Goal: Task Accomplishment & Management: Use online tool/utility

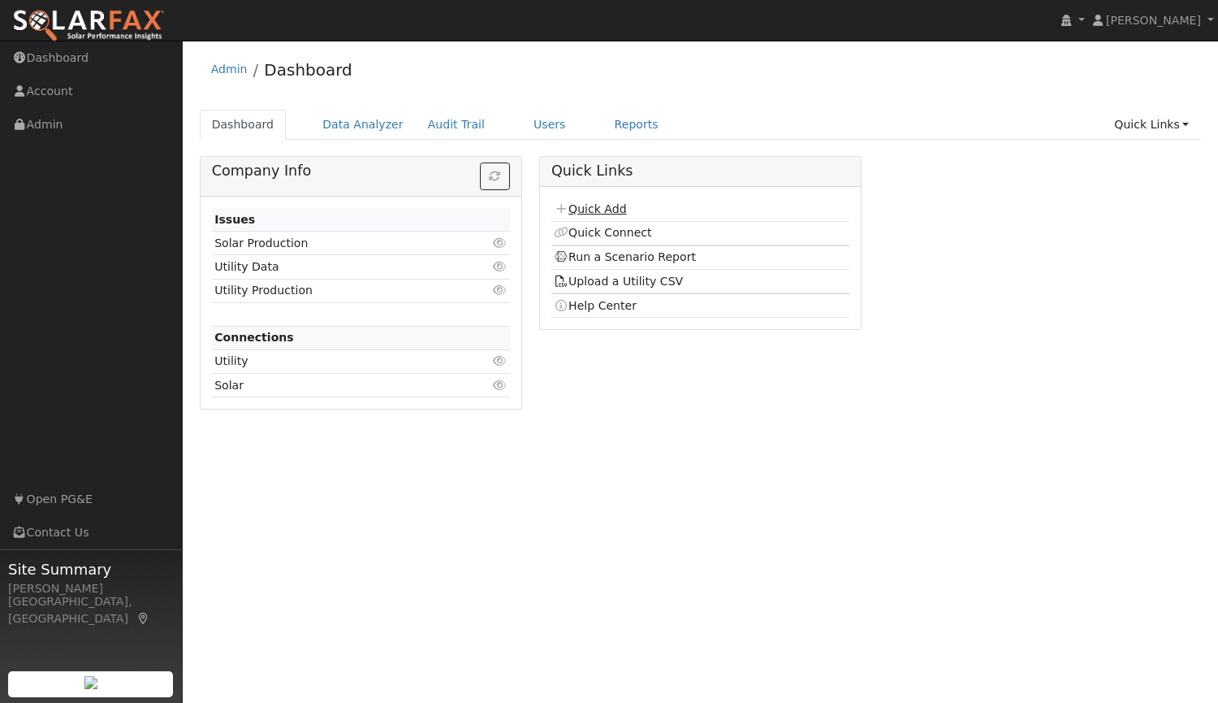
click at [595, 209] on link "Quick Add" at bounding box center [590, 208] width 72 height 13
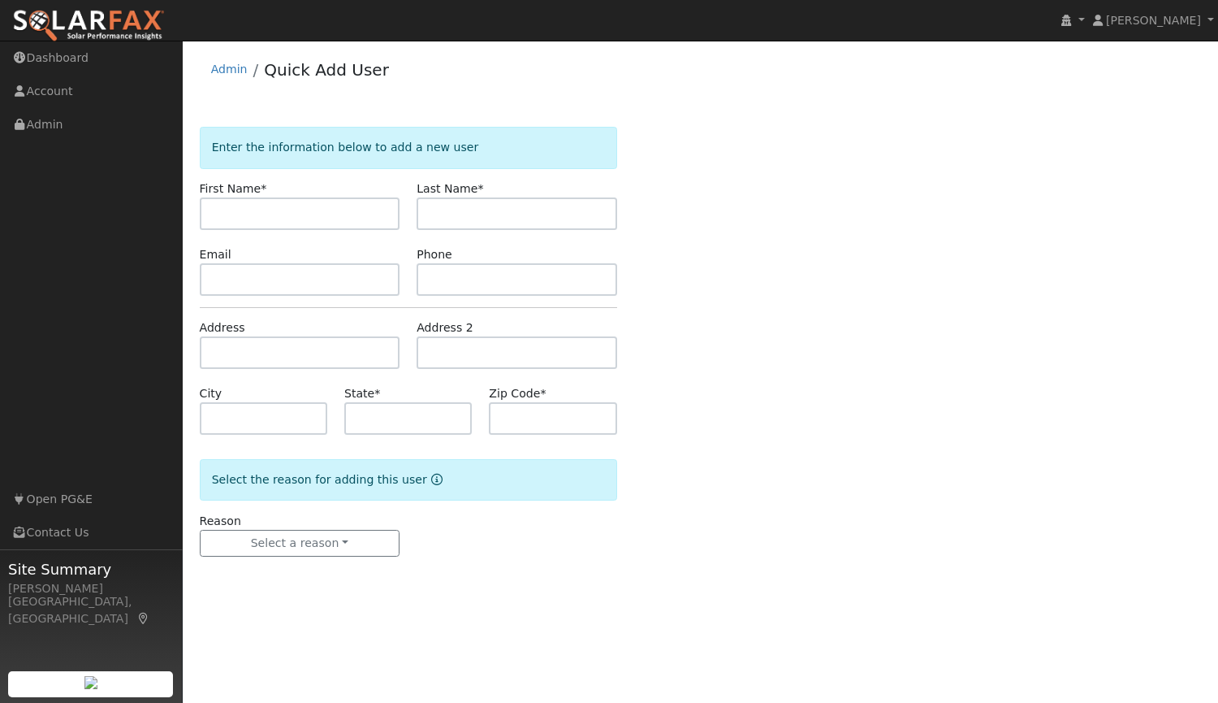
click at [318, 215] on input "text" at bounding box center [300, 213] width 201 height 32
type input "Robert"
type input "Savala"
click at [275, 277] on input "text" at bounding box center [300, 279] width 201 height 32
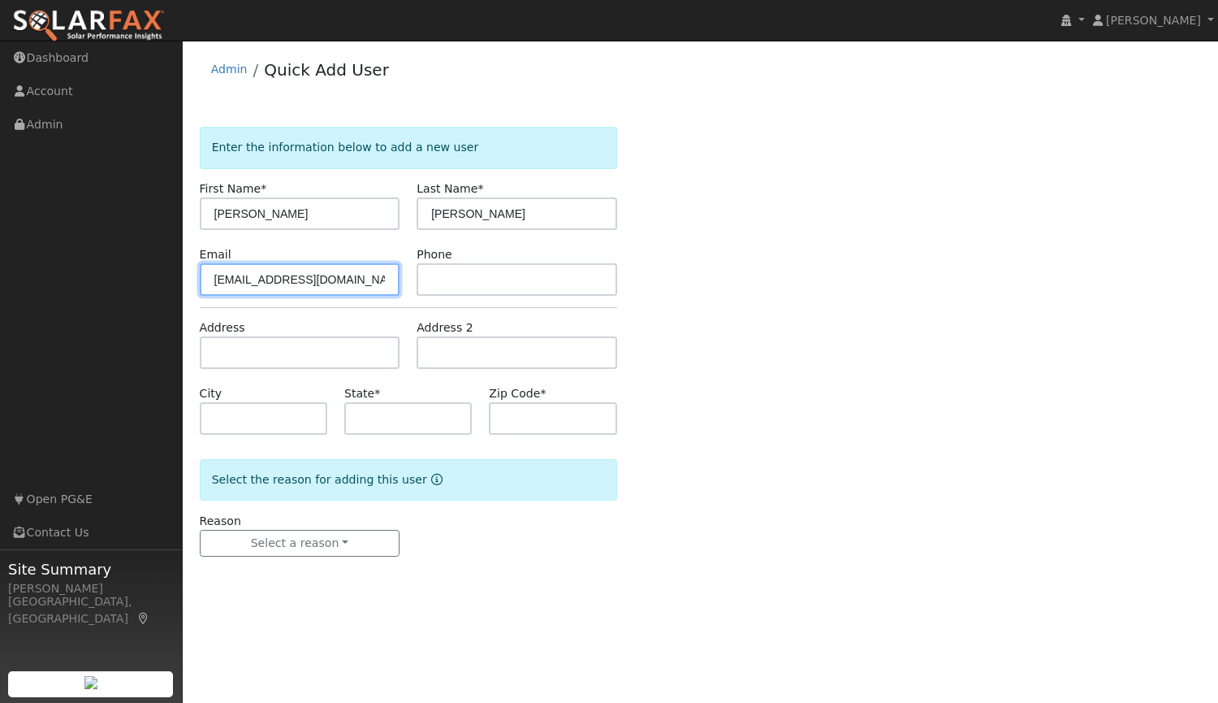
type input "[EMAIL_ADDRESS][DOMAIN_NAME]"
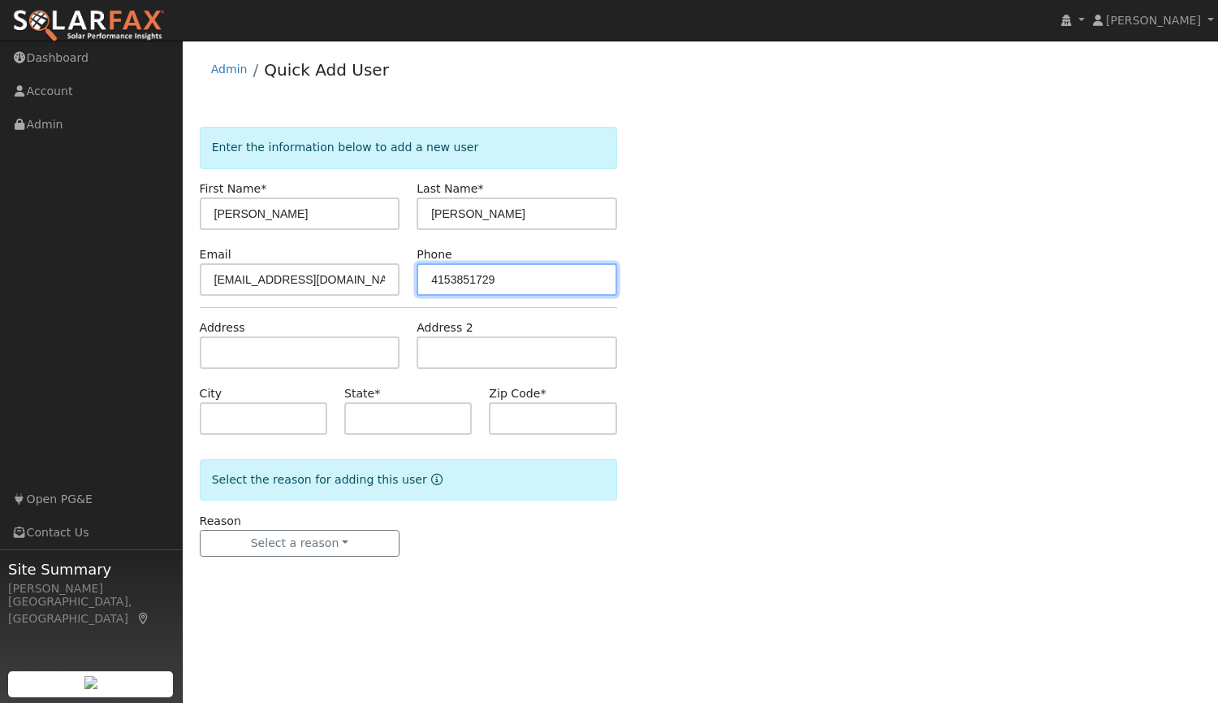
type input "4153851729"
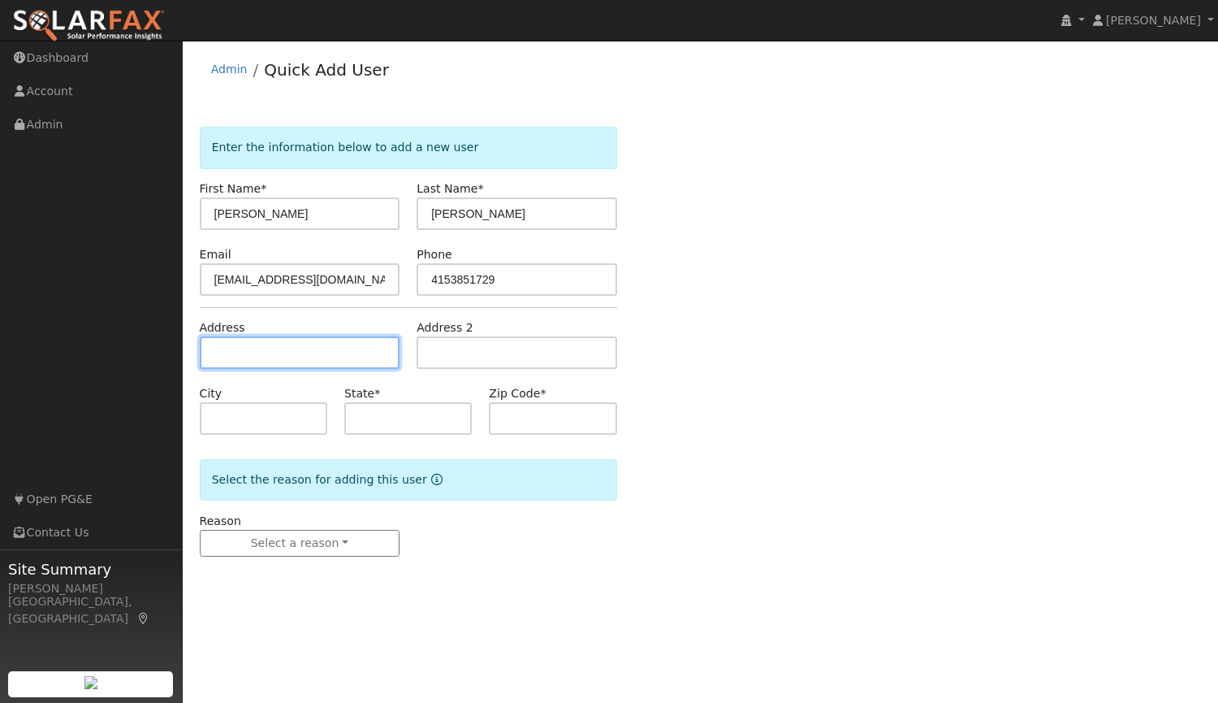
click at [236, 355] on input "text" at bounding box center [300, 352] width 201 height 32
type input "[STREET_ADDRESS]"
type input "[GEOGRAPHIC_DATA]"
type input "CA"
type input "94941"
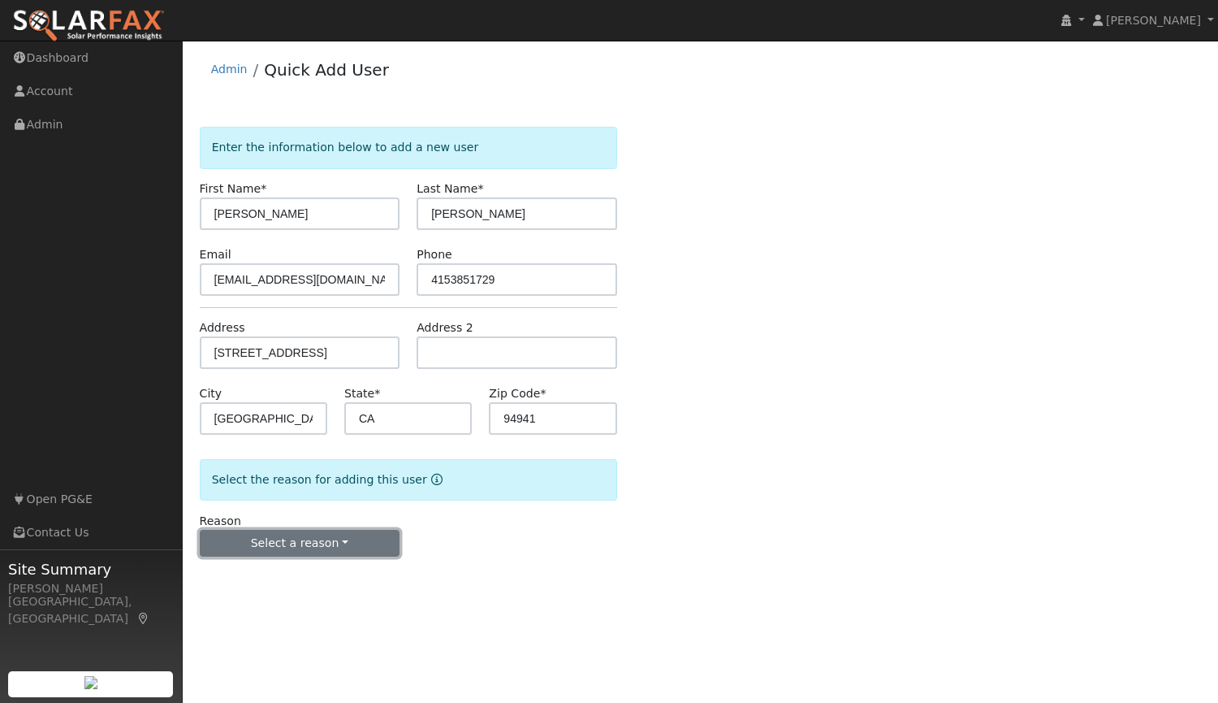
click at [302, 541] on button "Select a reason" at bounding box center [300, 544] width 201 height 28
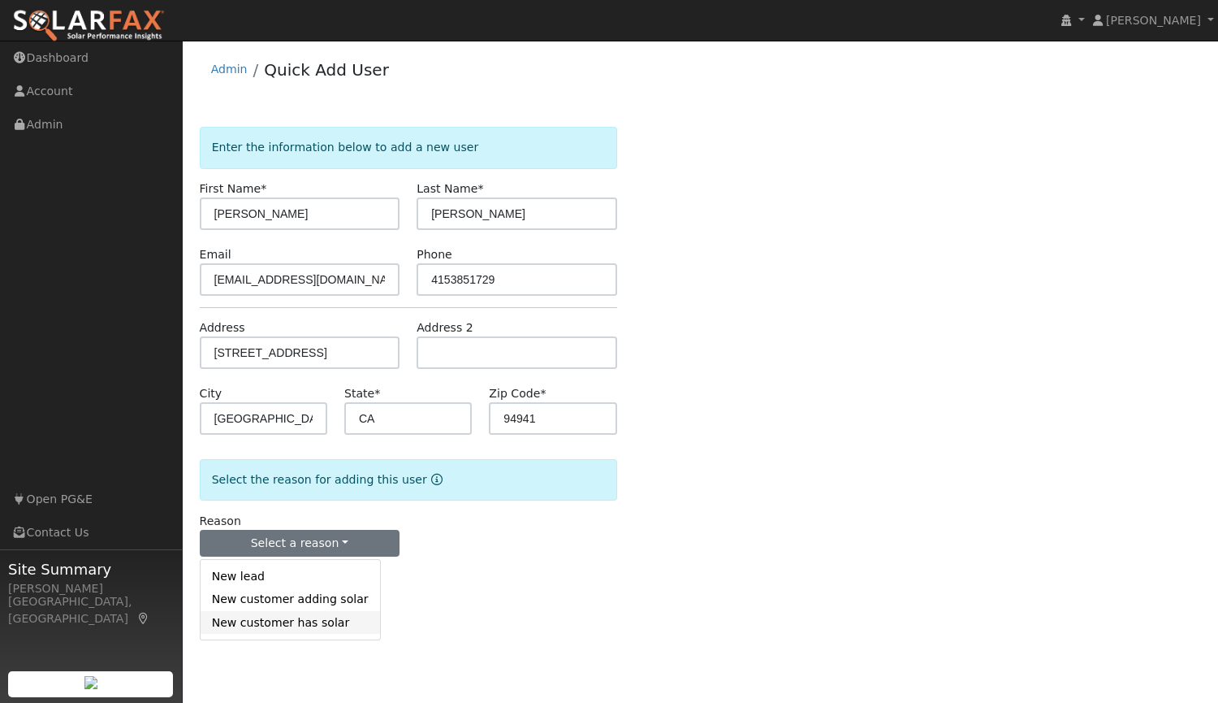
click at [278, 625] on link "New customer has solar" at bounding box center [291, 622] width 180 height 23
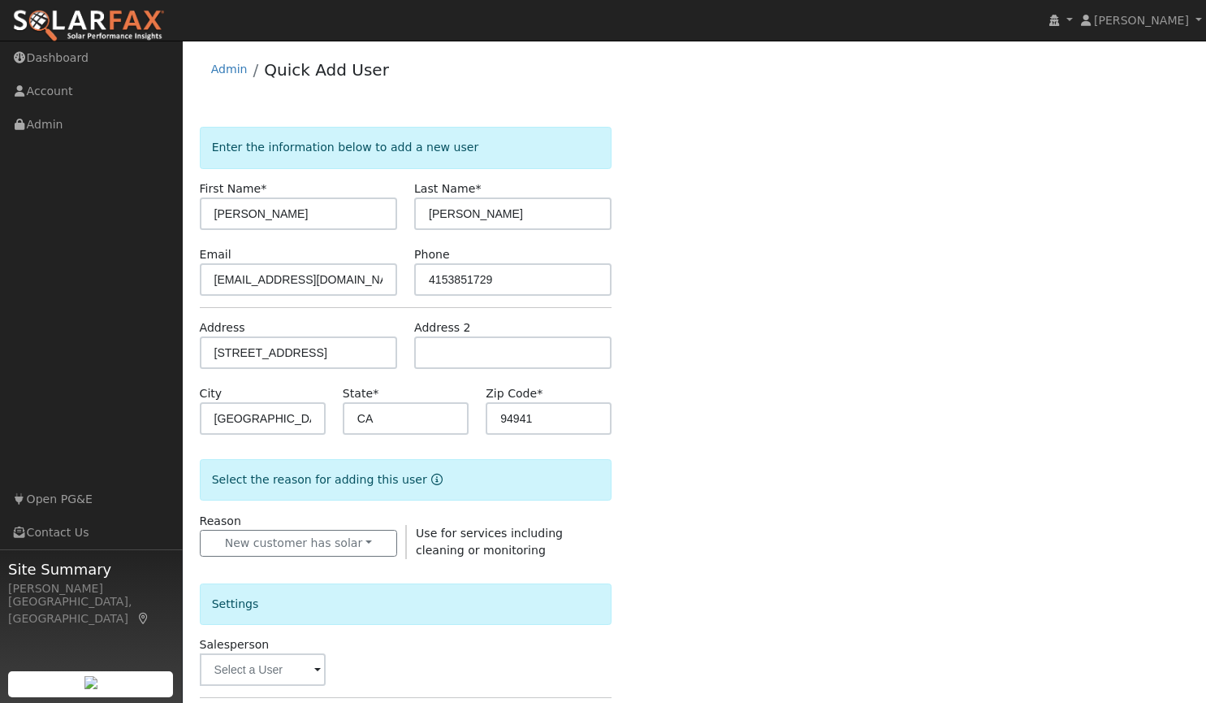
scroll to position [90, 0]
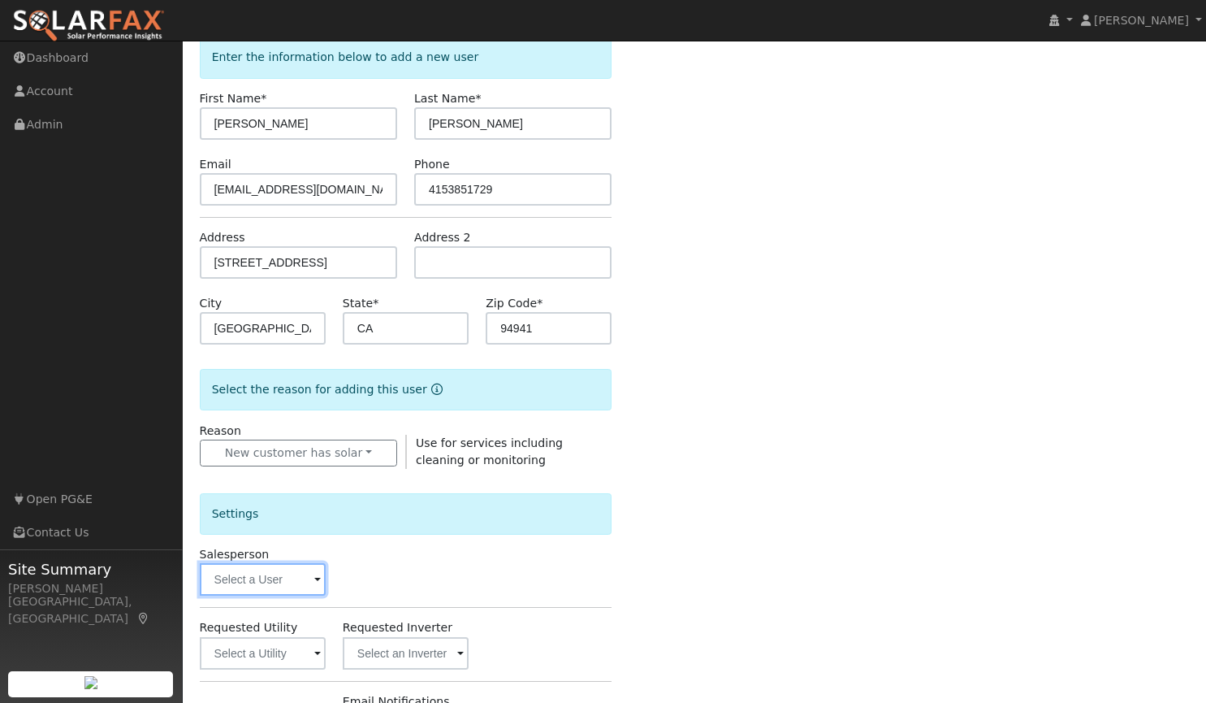
click at [281, 580] on input "text" at bounding box center [263, 579] width 126 height 32
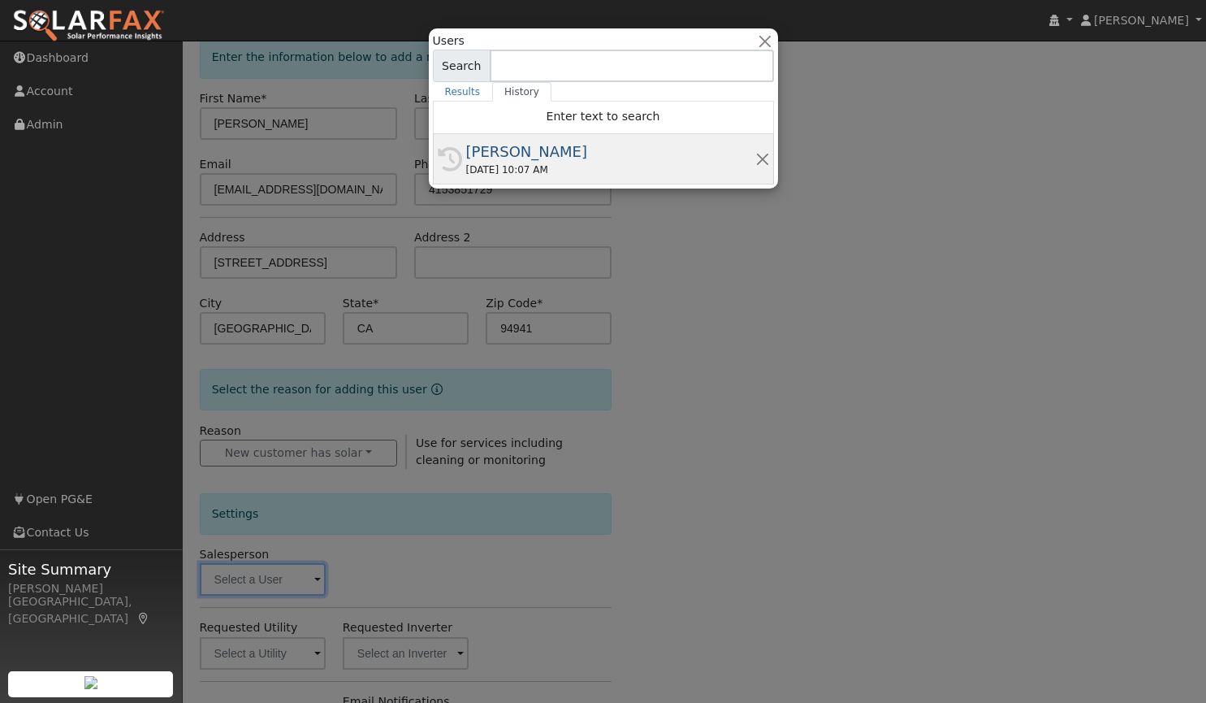
click at [523, 149] on div "[PERSON_NAME]" at bounding box center [610, 152] width 289 height 22
type input "[PERSON_NAME]"
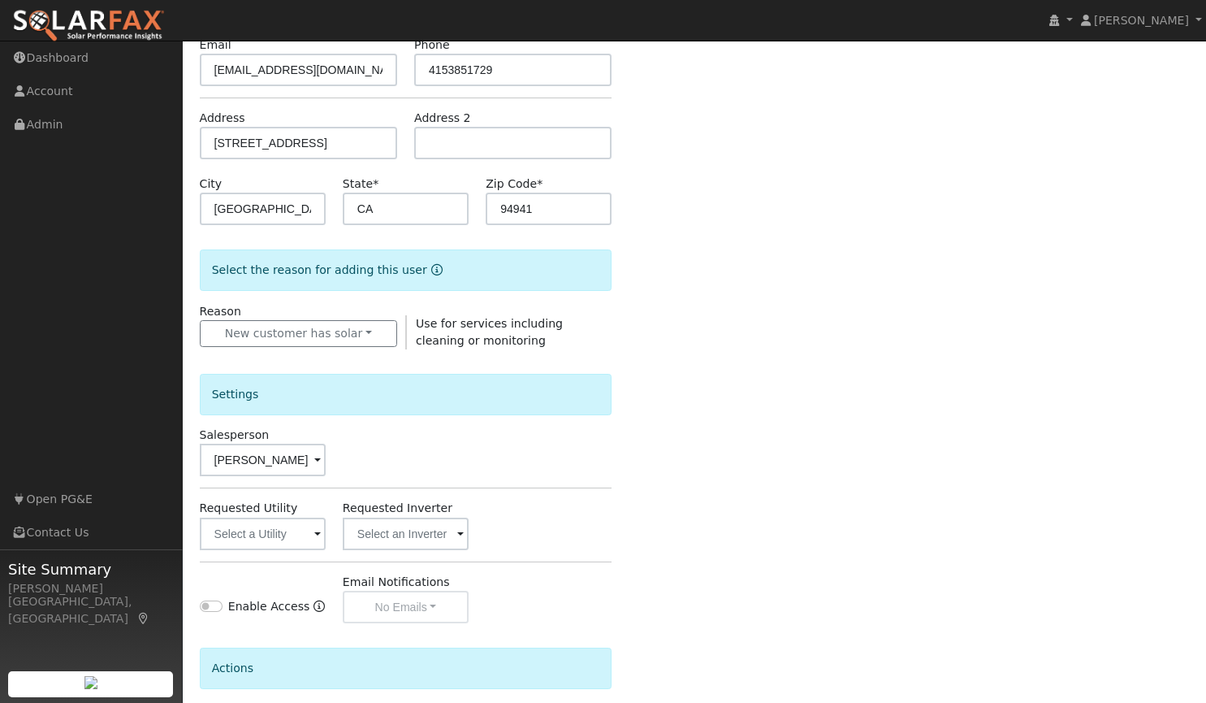
scroll to position [210, 0]
click at [296, 535] on input "text" at bounding box center [263, 533] width 126 height 32
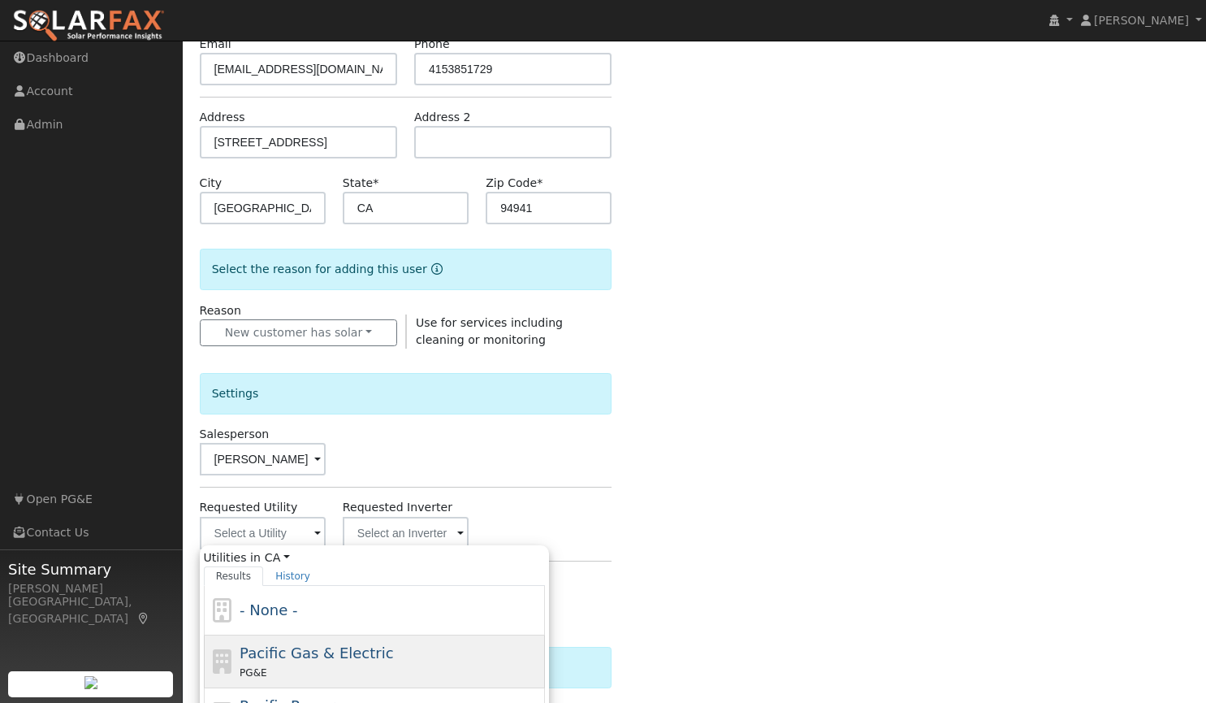
click at [271, 648] on span "Pacific Gas & Electric" at bounding box center [317, 652] width 154 height 17
type input "Pacific Gas & Electric"
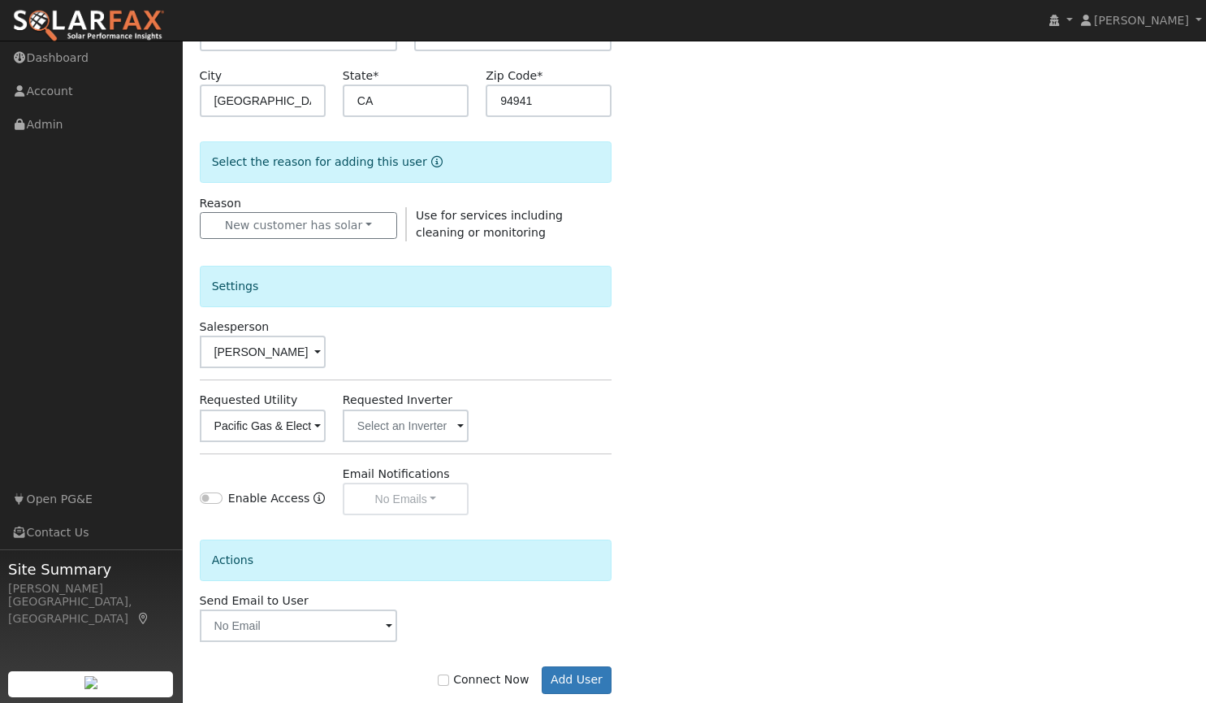
scroll to position [324, 0]
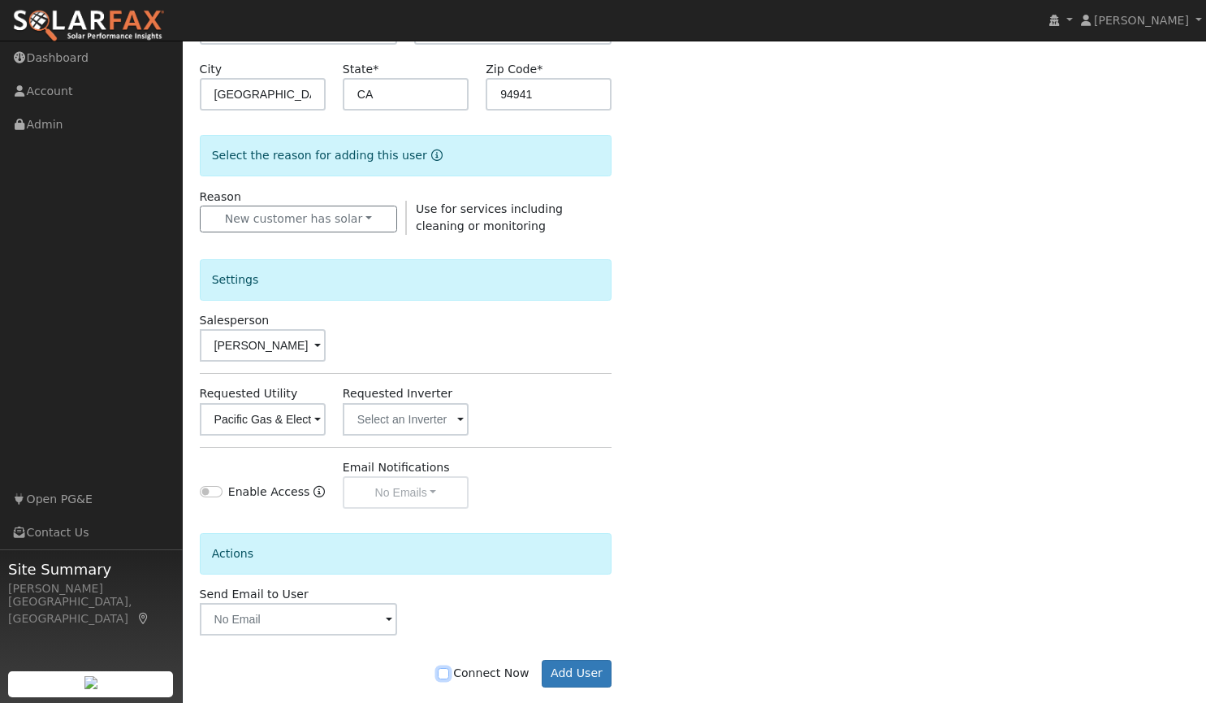
click at [449, 673] on input "Connect Now" at bounding box center [443, 673] width 11 height 11
checkbox input "true"
click at [573, 668] on button "Add User" at bounding box center [577, 674] width 71 height 28
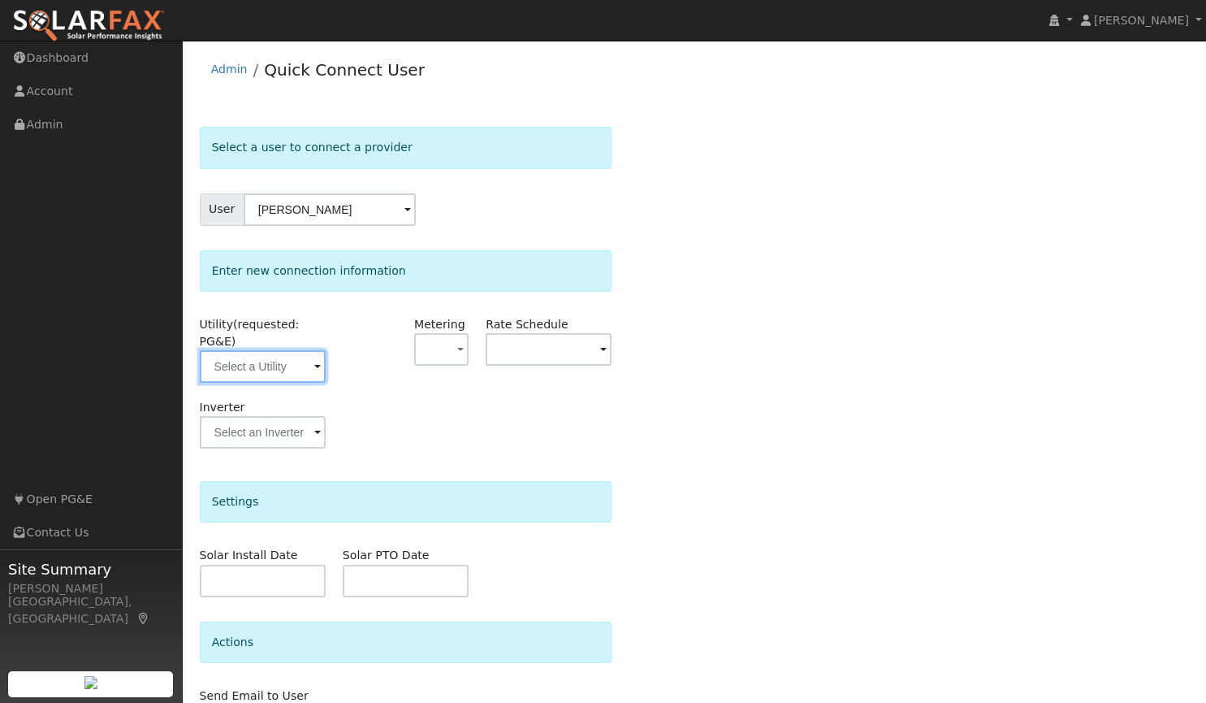
click at [292, 351] on input "text" at bounding box center [263, 366] width 126 height 32
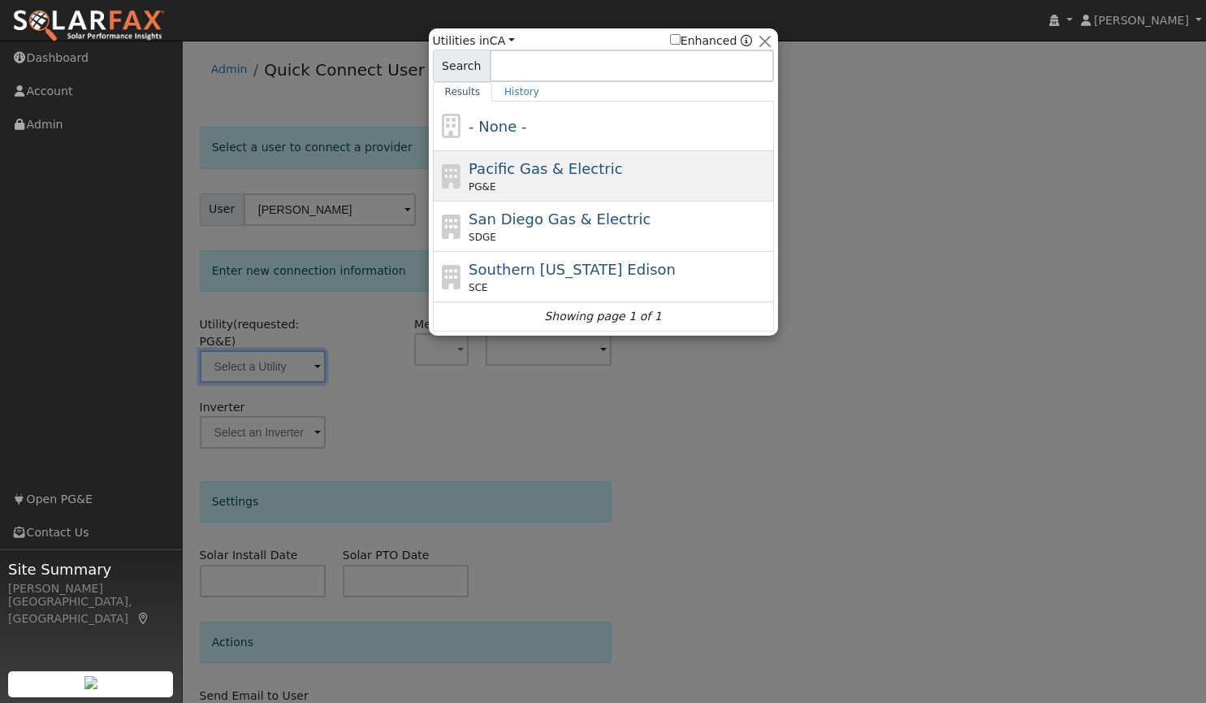
click at [509, 165] on span "Pacific Gas & Electric" at bounding box center [546, 168] width 154 height 17
type input "PG&E"
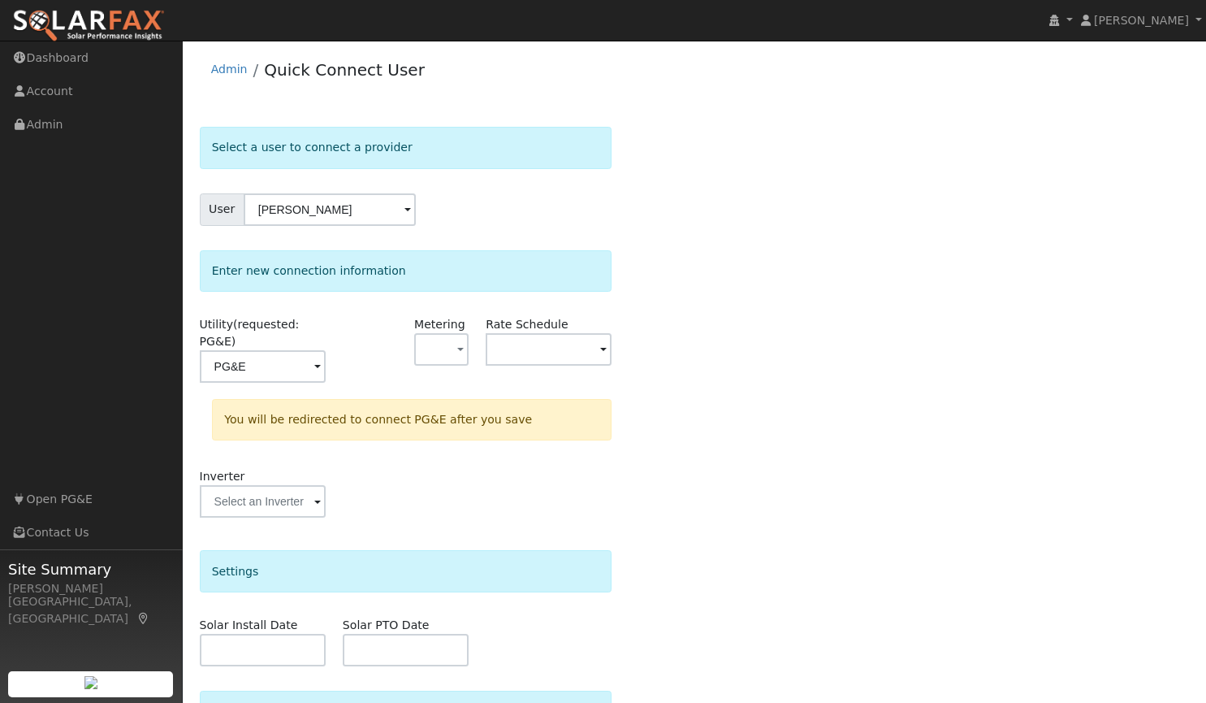
scroll to position [154, 0]
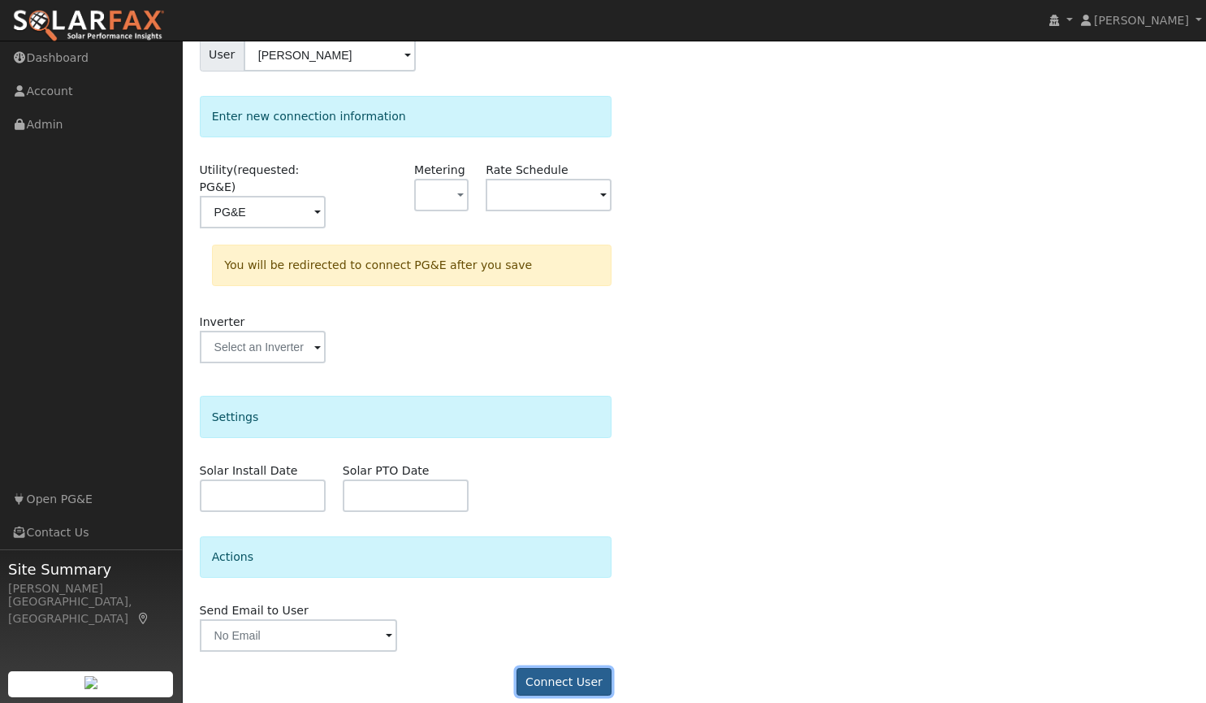
click at [550, 668] on button "Connect User" at bounding box center [565, 682] width 96 height 28
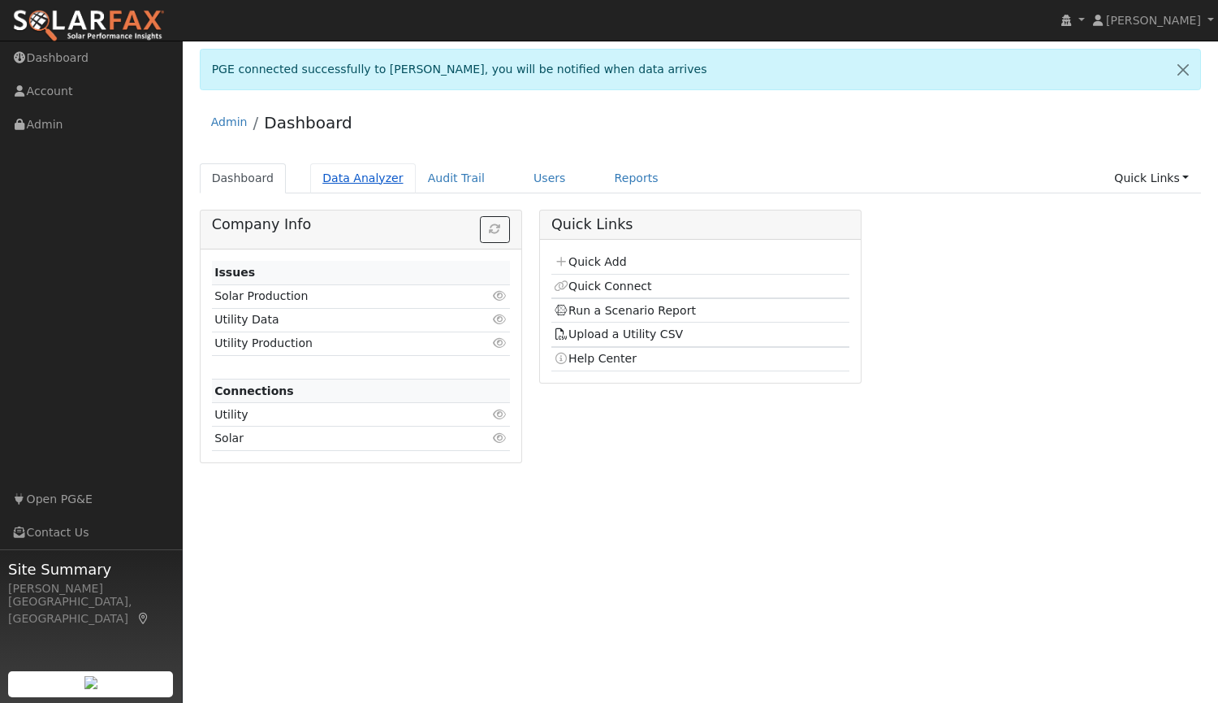
click at [331, 173] on link "Data Analyzer" at bounding box center [363, 178] width 106 height 30
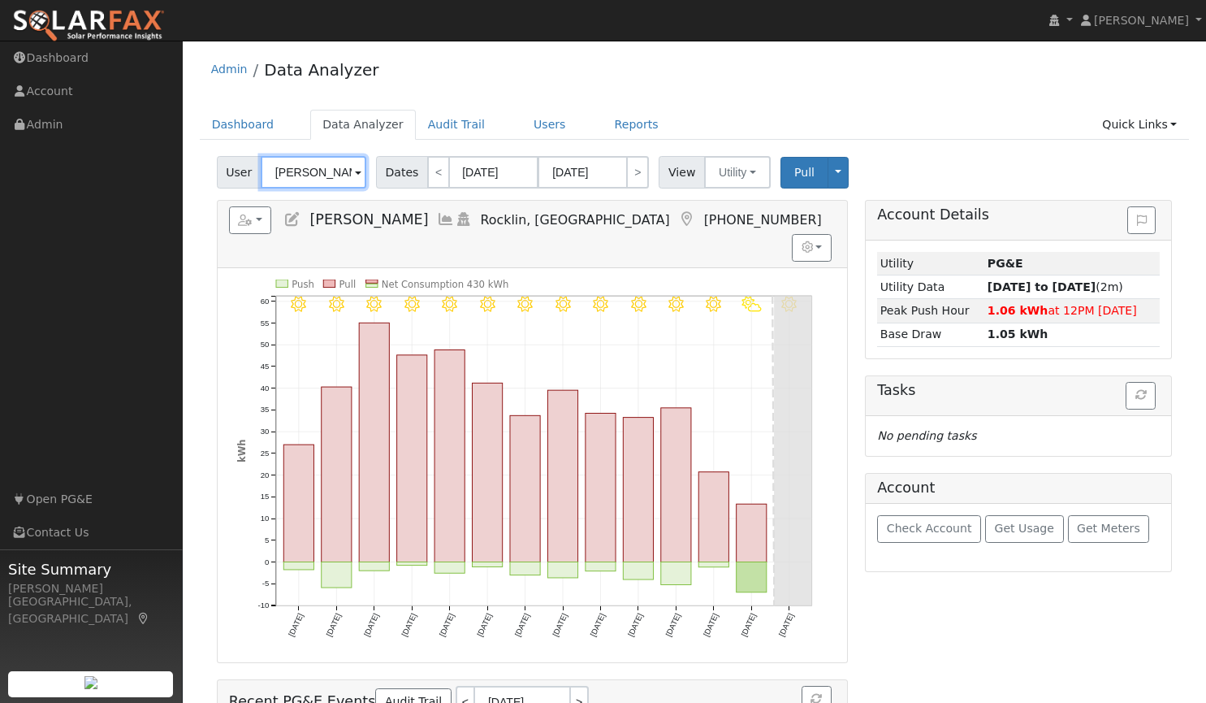
click at [344, 179] on input "[PERSON_NAME]" at bounding box center [314, 172] width 106 height 32
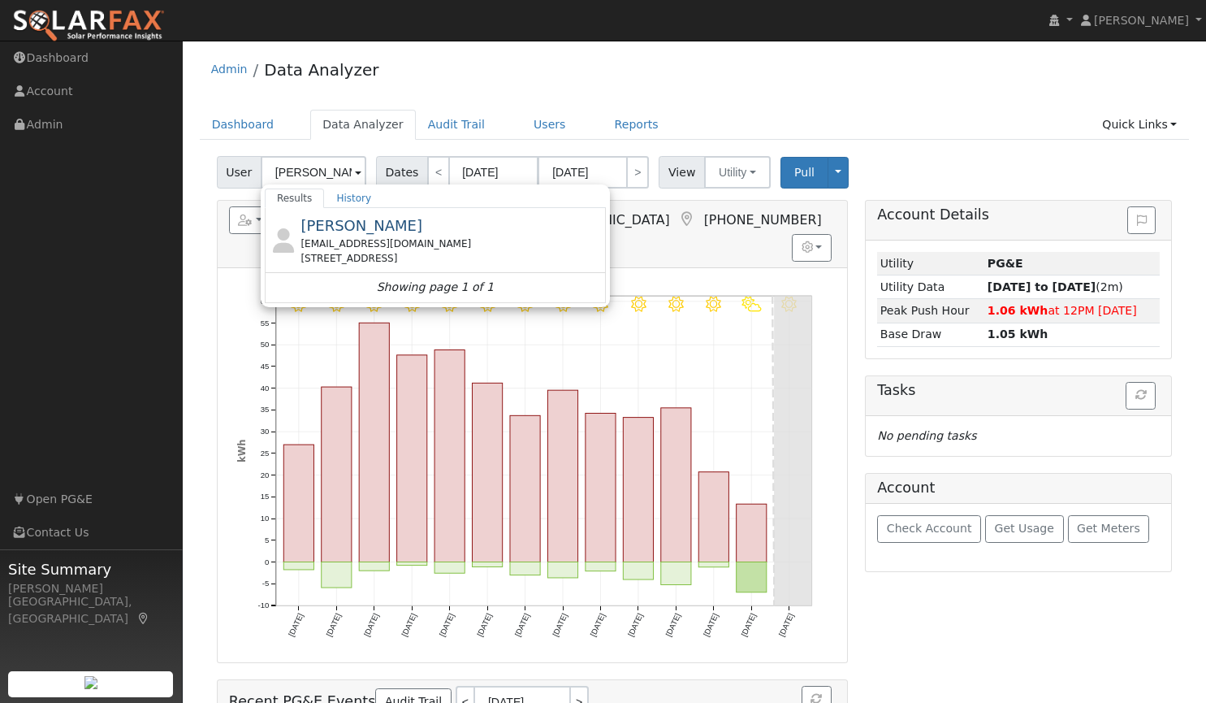
click at [178, 215] on ul "Navigation Dashboard Account Admin Links Open PG&E Contact Us" at bounding box center [91, 392] width 183 height 703
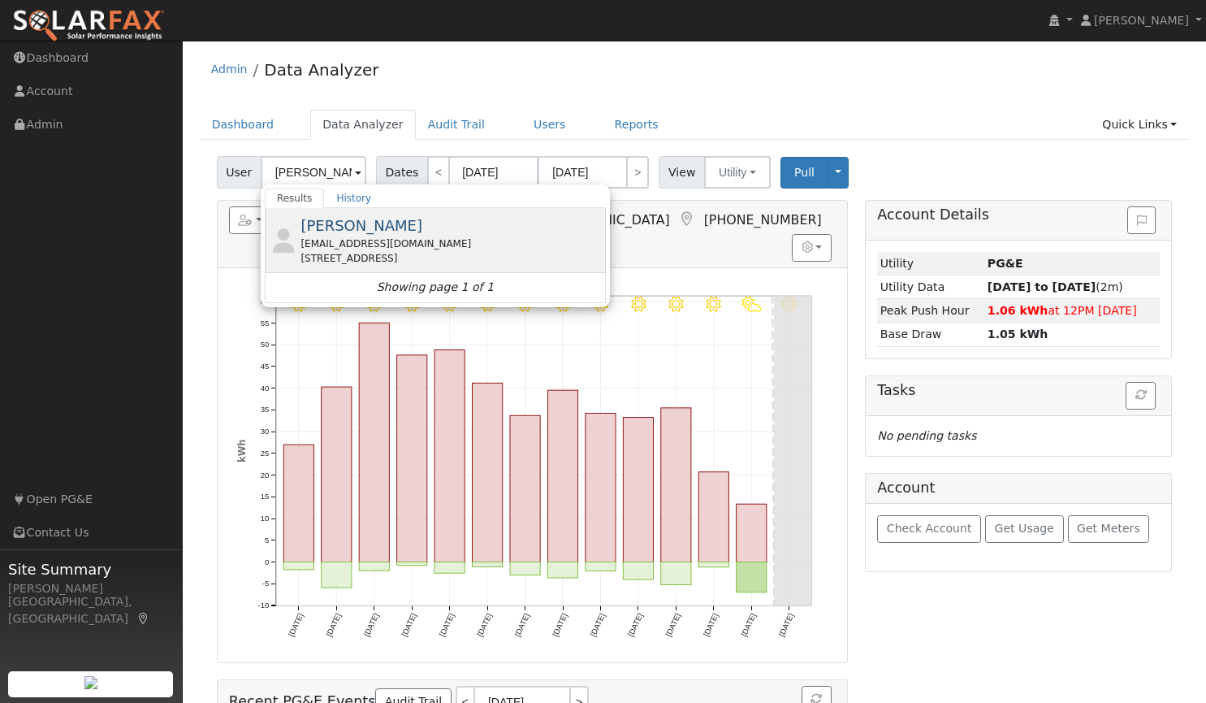
click at [324, 243] on div "[EMAIL_ADDRESS][DOMAIN_NAME]" at bounding box center [451, 243] width 301 height 15
type input "[PERSON_NAME]"
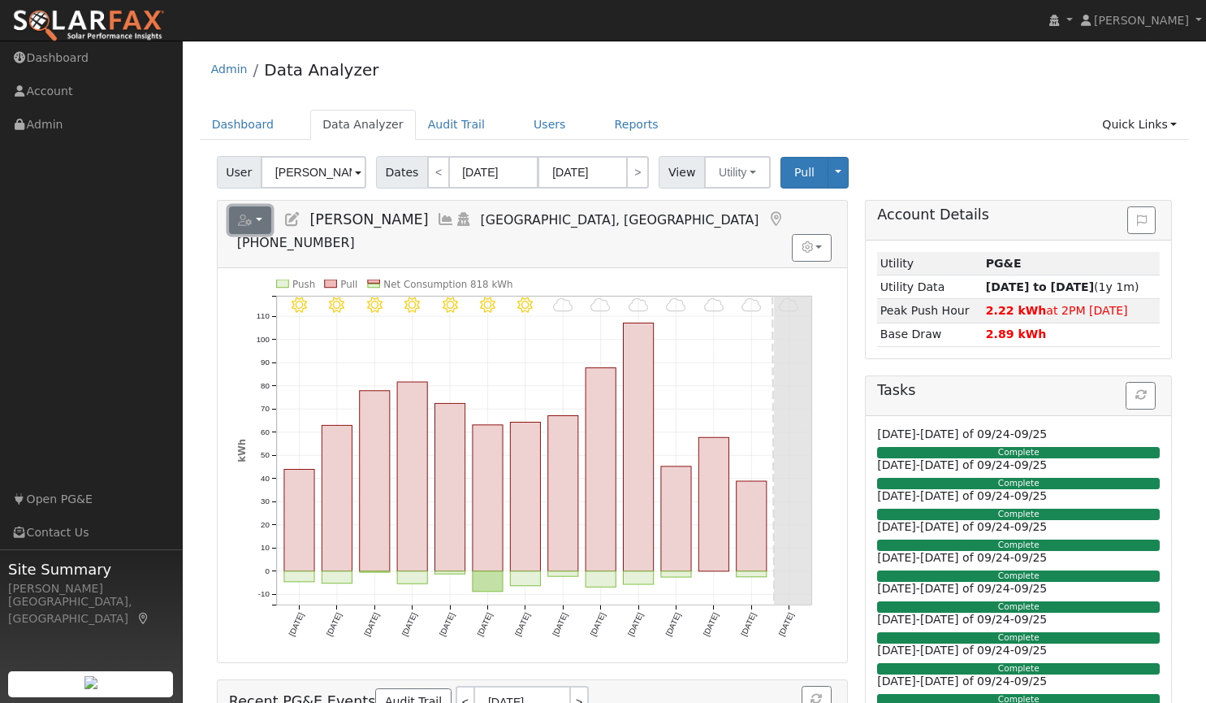
click at [254, 219] on button "button" at bounding box center [250, 220] width 43 height 28
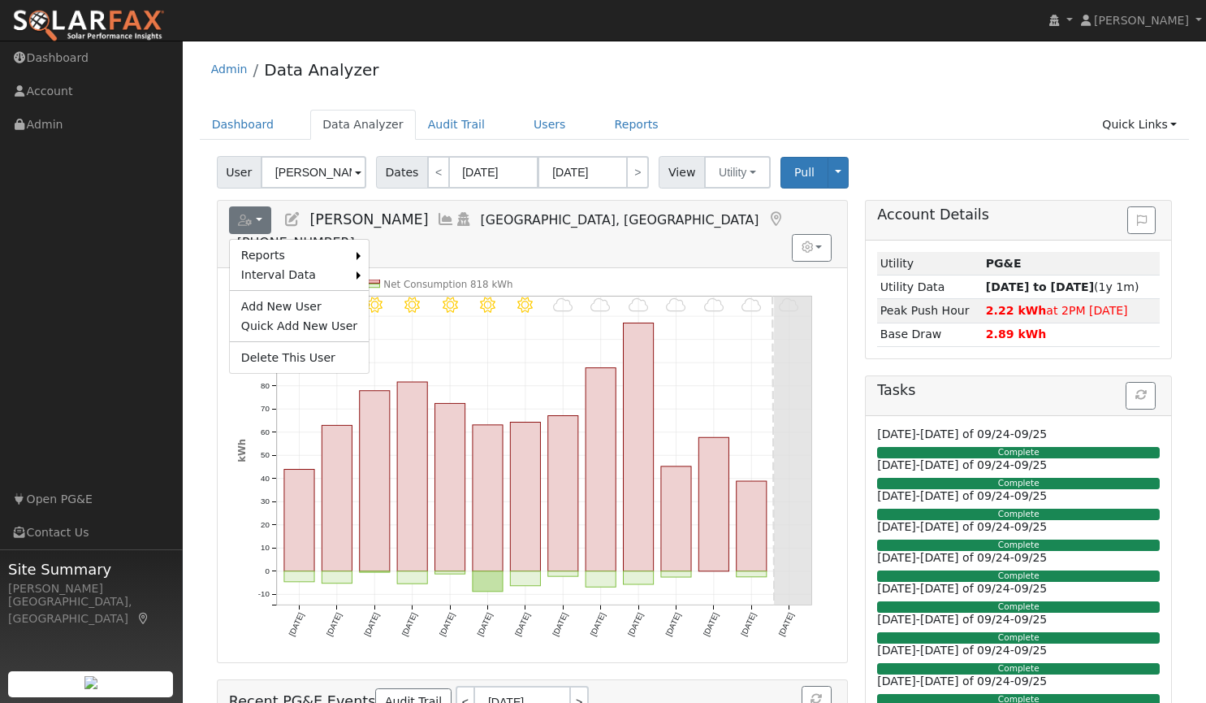
click at [742, 58] on div "Admin Data Analyzer" at bounding box center [695, 74] width 990 height 50
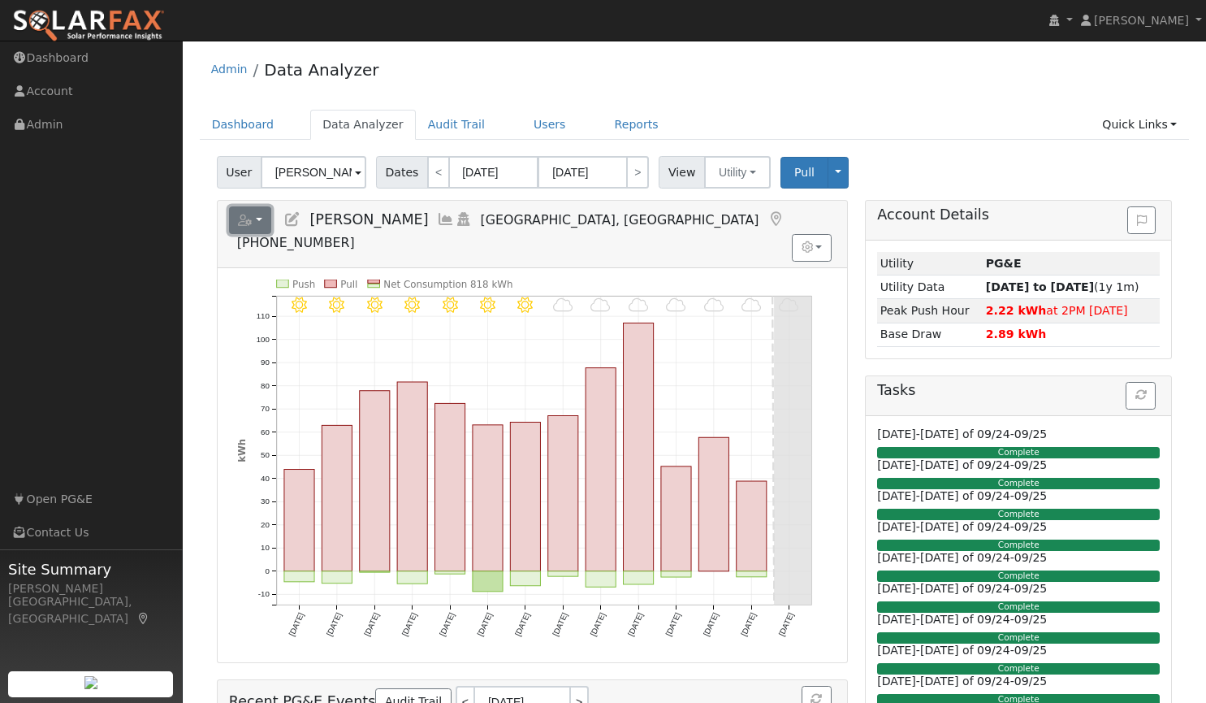
click at [258, 218] on button "button" at bounding box center [250, 220] width 43 height 28
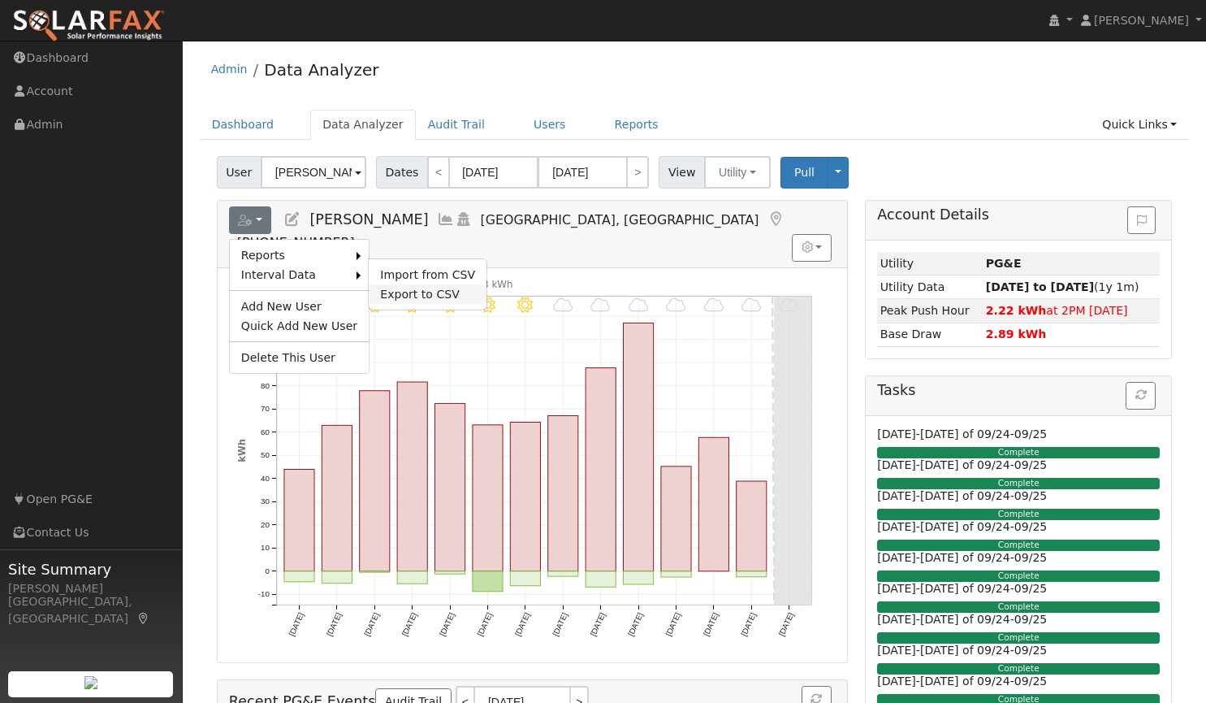
click at [409, 293] on link "Export to CSV" at bounding box center [428, 293] width 118 height 19
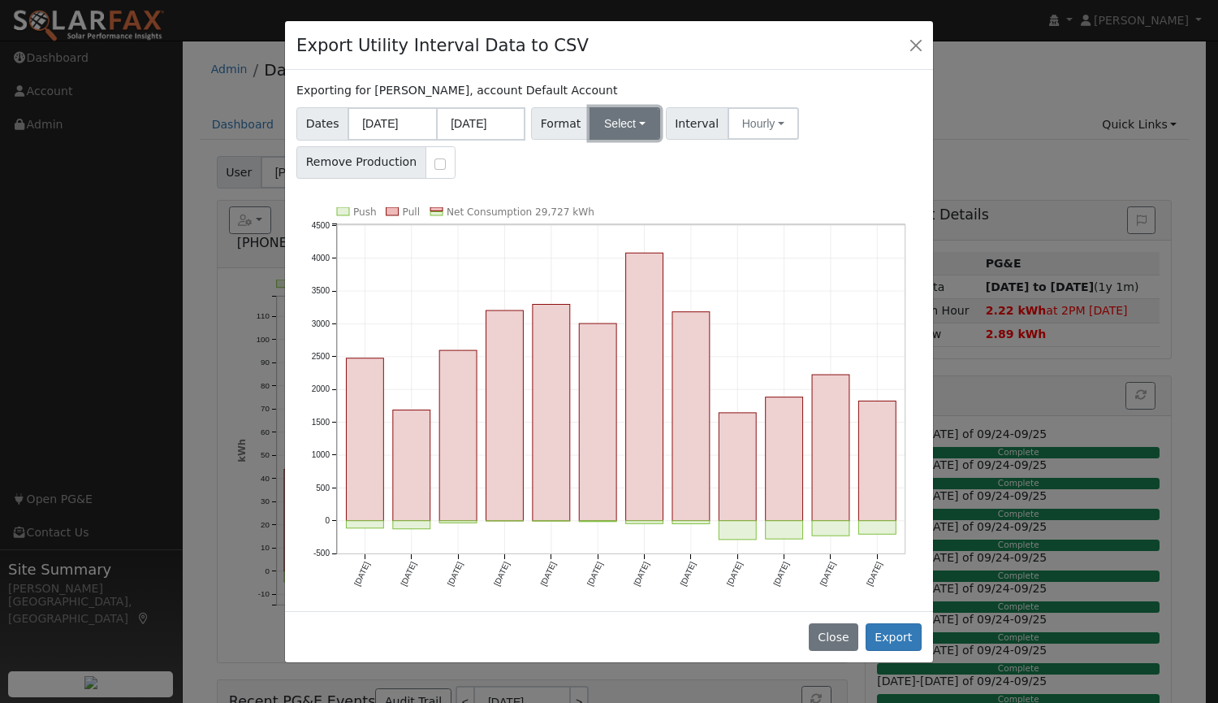
click at [609, 118] on button "Select" at bounding box center [625, 123] width 71 height 32
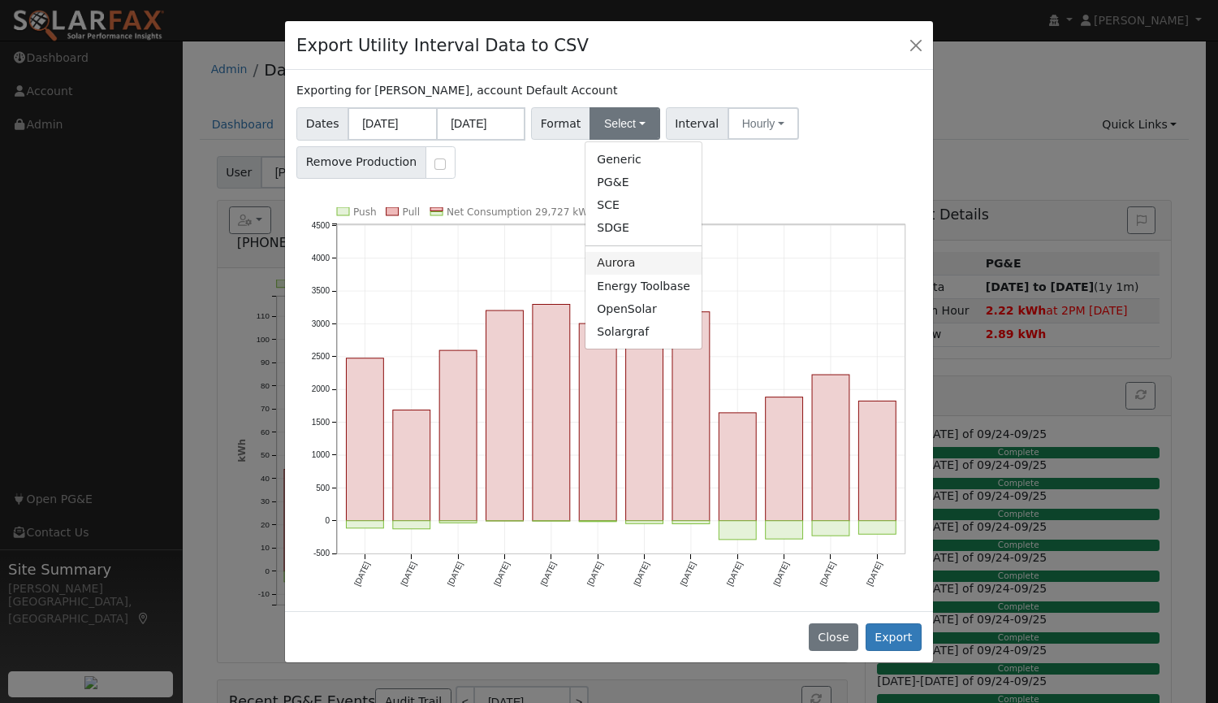
click at [630, 263] on link "Aurora" at bounding box center [644, 263] width 116 height 23
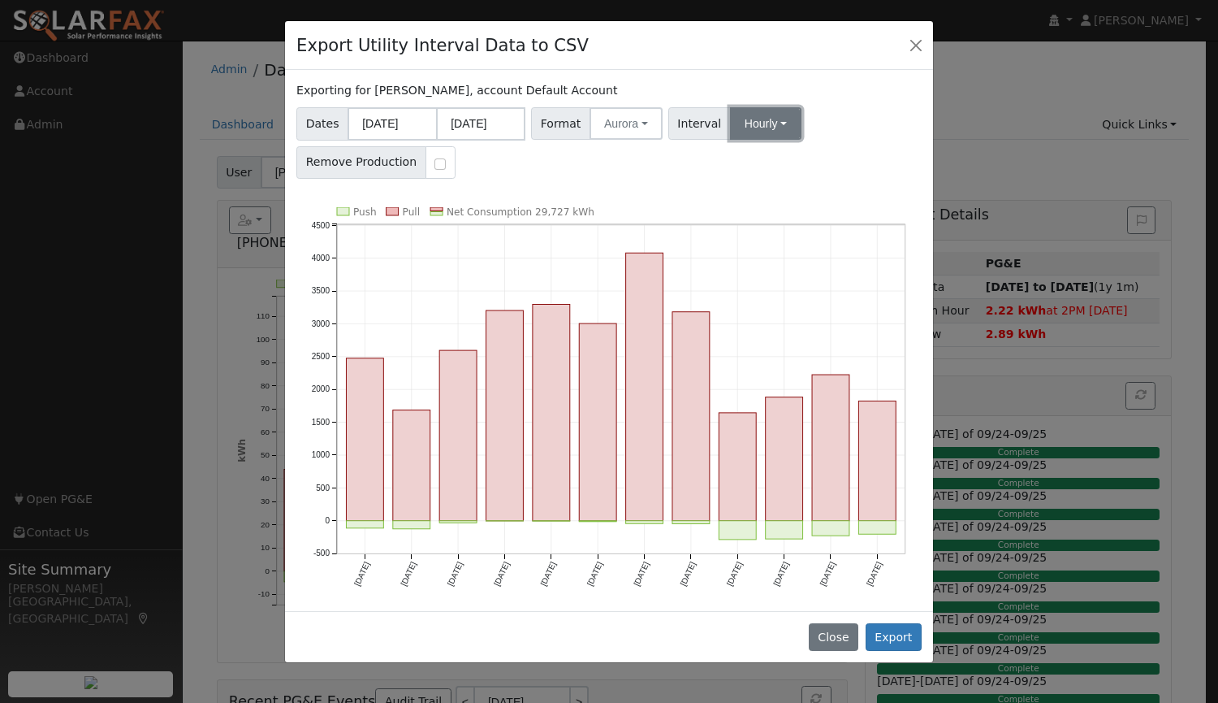
click at [751, 117] on button "Hourly" at bounding box center [765, 123] width 71 height 32
click at [741, 162] on link "15 Minute" at bounding box center [781, 159] width 113 height 23
click at [911, 630] on button "Export" at bounding box center [894, 637] width 56 height 28
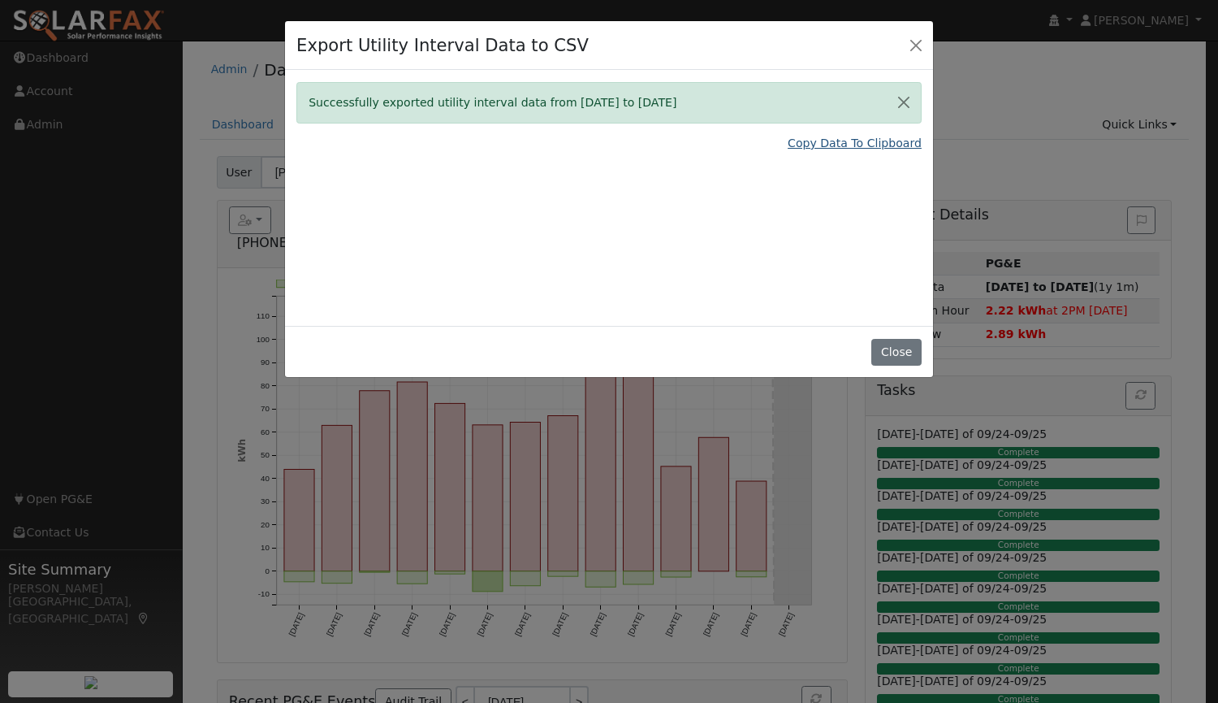
click at [851, 144] on link "Copy Data To Clipboard" at bounding box center [855, 143] width 134 height 17
click at [890, 348] on button "Close" at bounding box center [897, 353] width 50 height 28
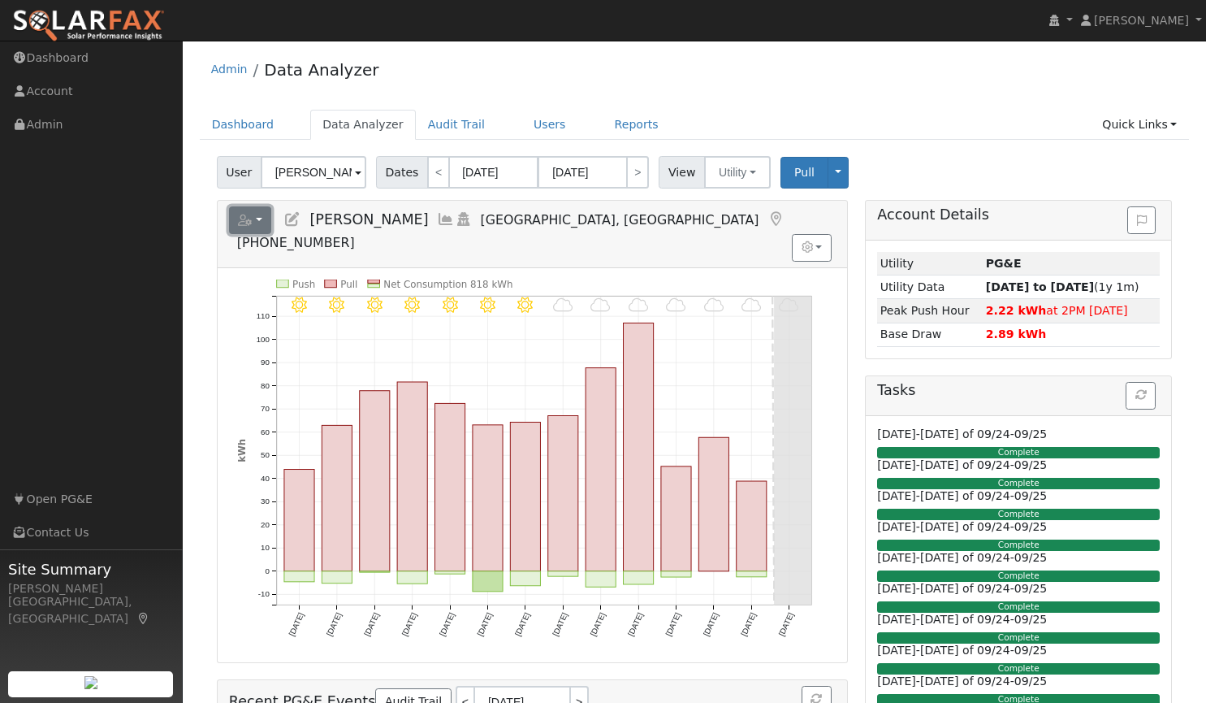
click at [257, 216] on button "button" at bounding box center [250, 220] width 43 height 28
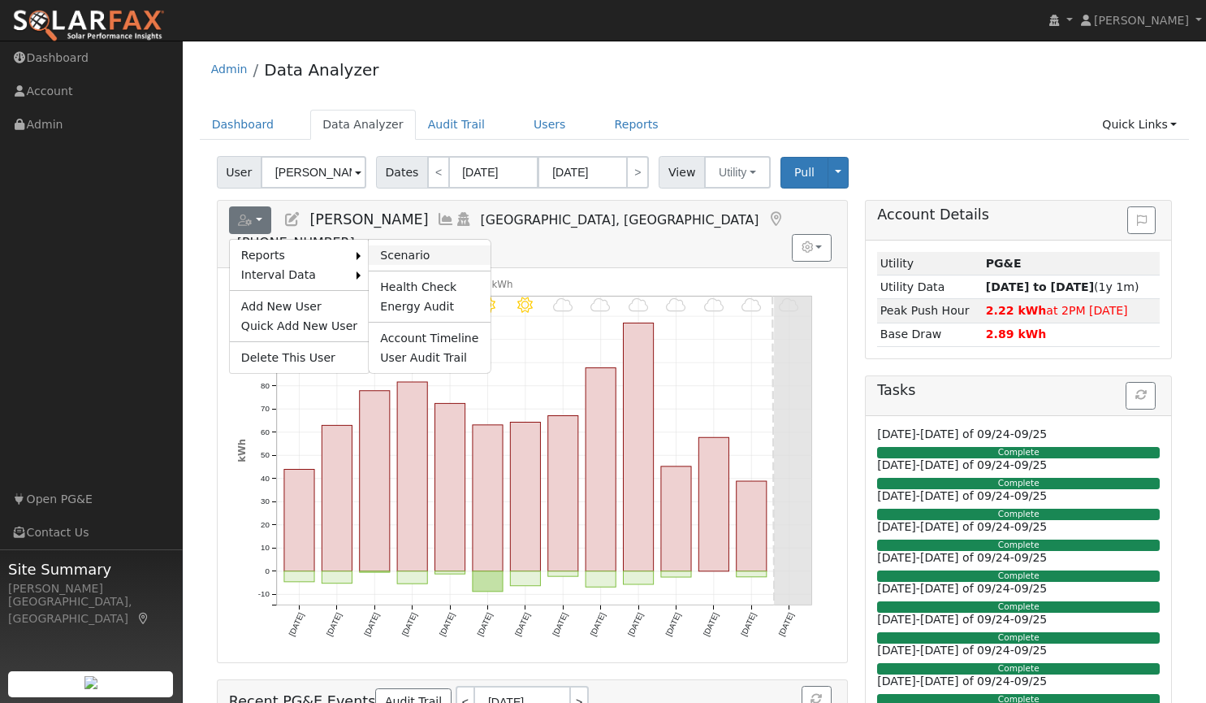
click at [379, 255] on link "Scenario" at bounding box center [429, 254] width 121 height 19
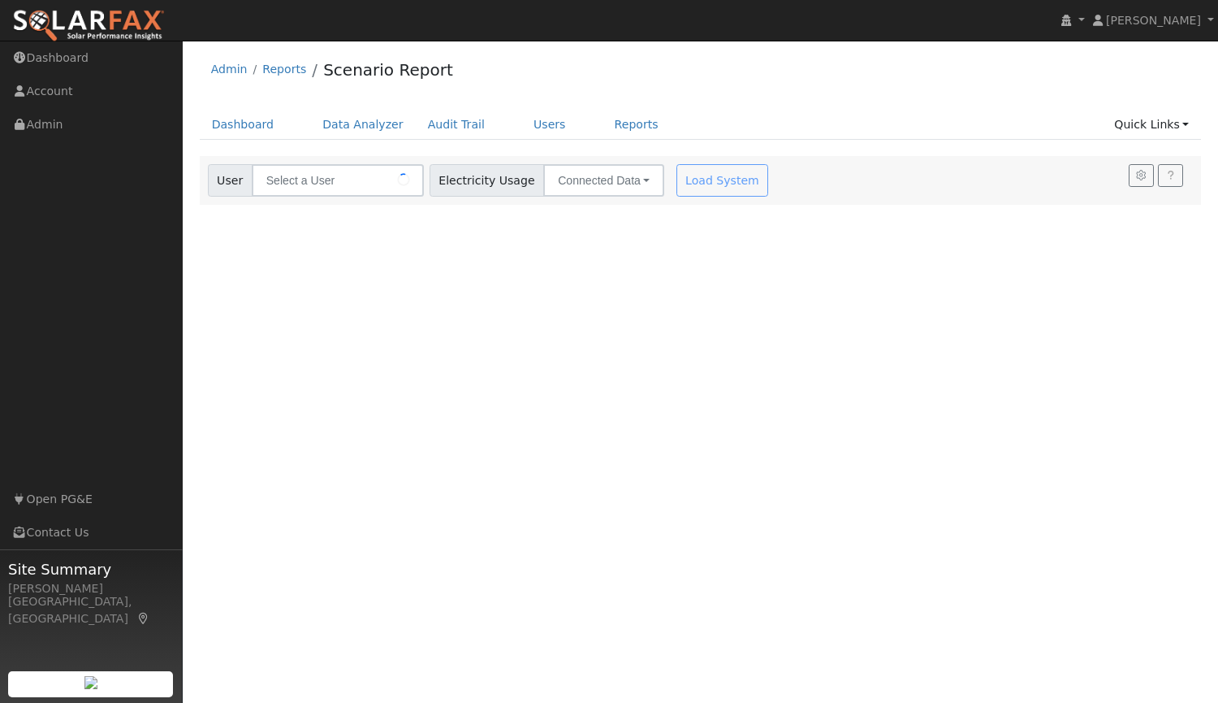
type input "[PERSON_NAME]"
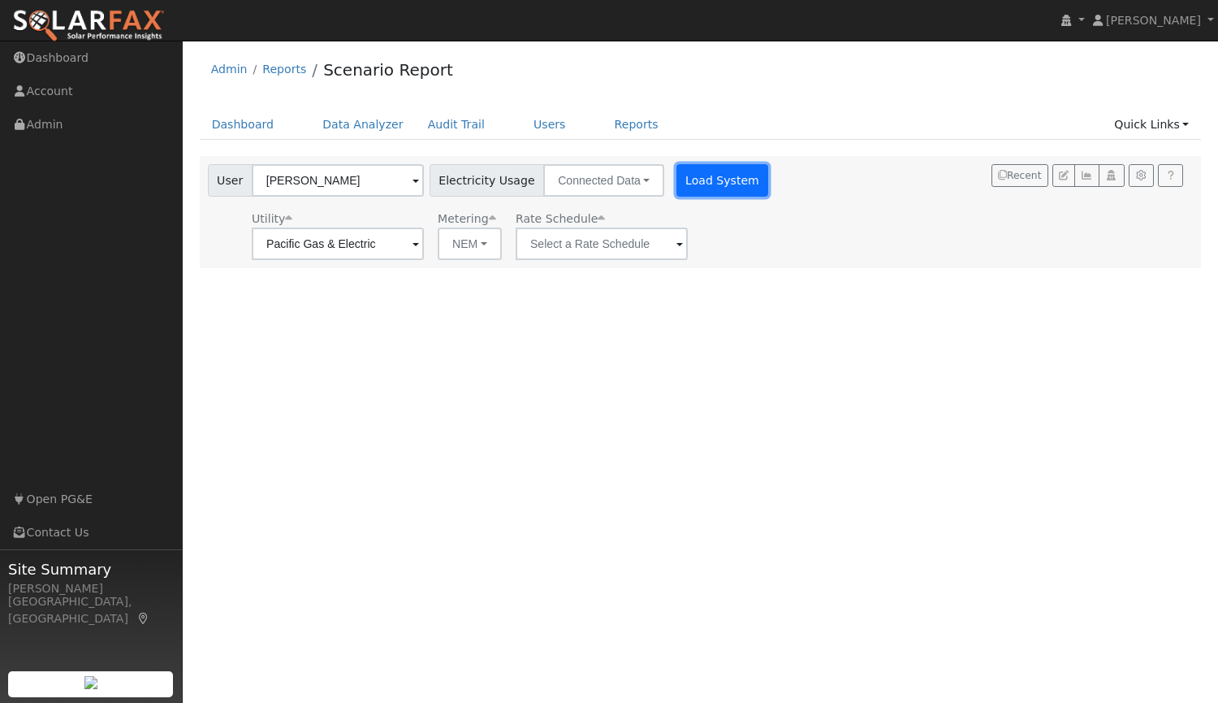
click at [706, 175] on button "Load System" at bounding box center [723, 180] width 93 height 32
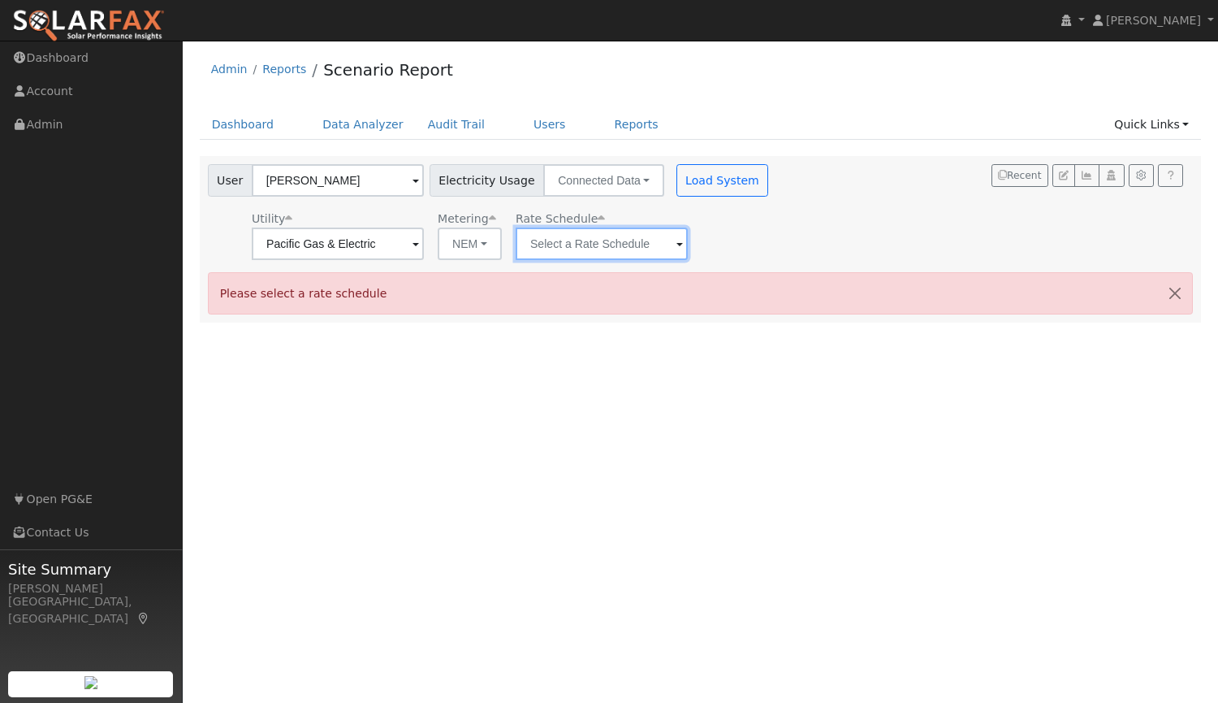
click at [630, 244] on input "text" at bounding box center [602, 243] width 172 height 32
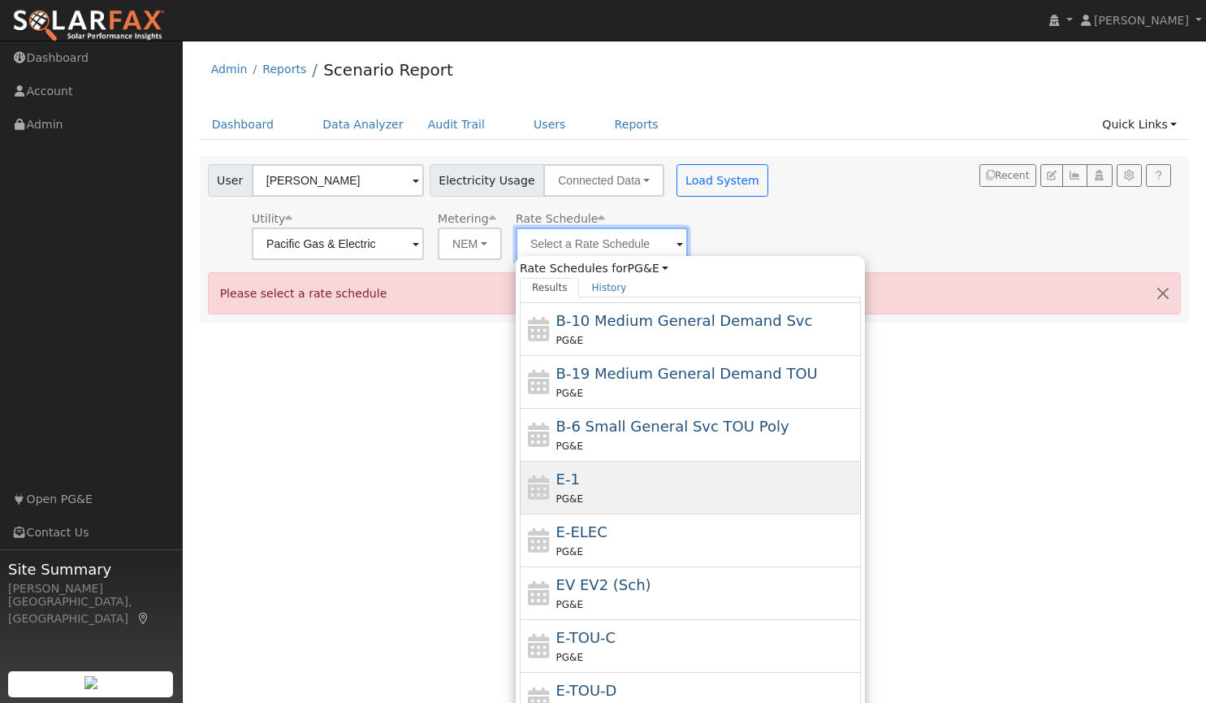
scroll to position [147, 0]
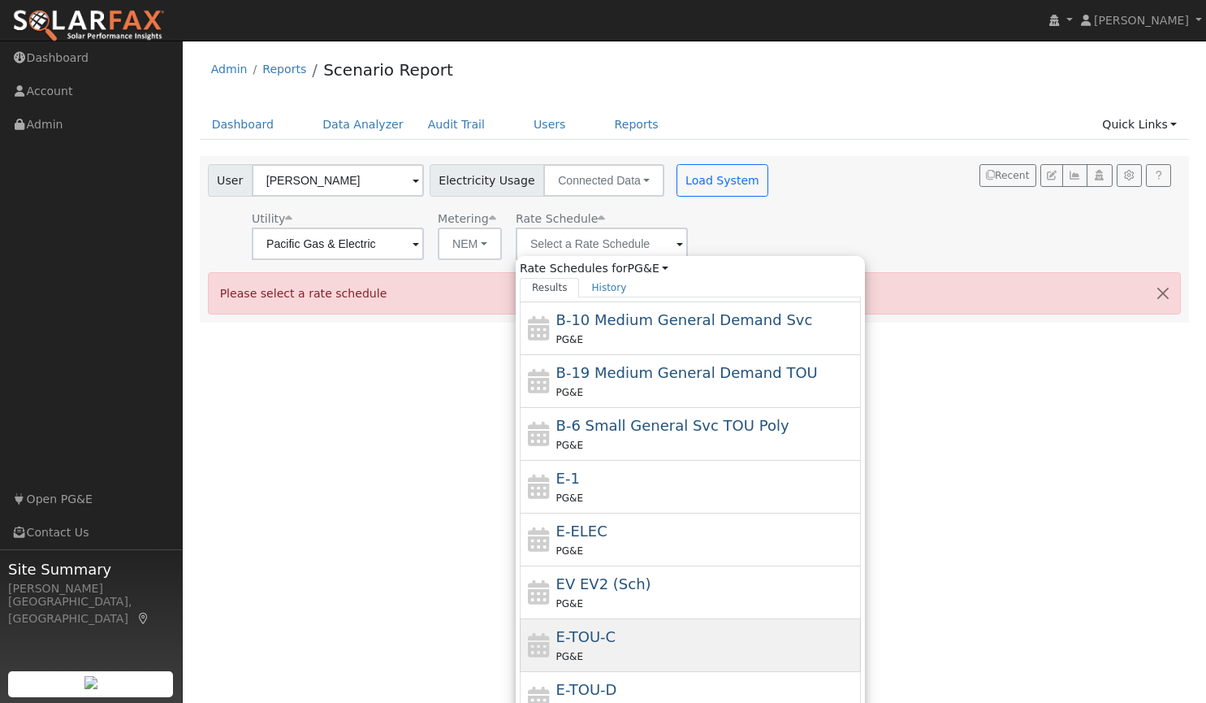
click at [630, 647] on div "PG&E" at bounding box center [706, 655] width 301 height 17
type input "E-TOU-C"
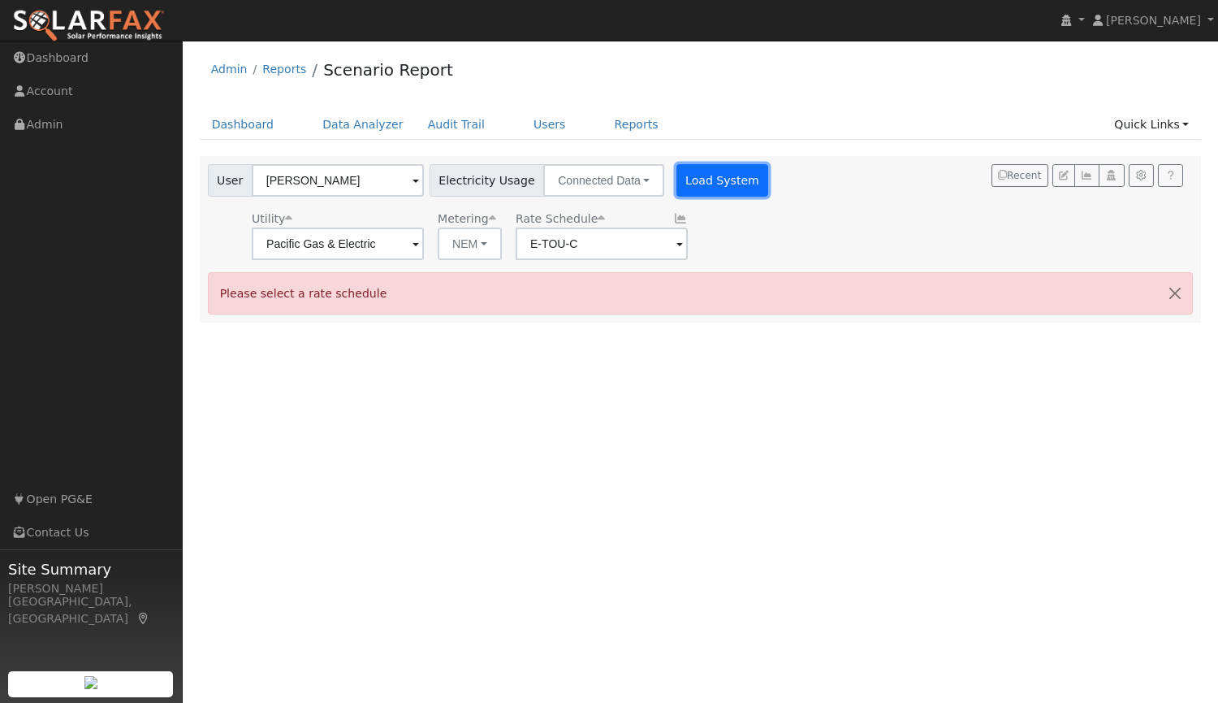
click at [711, 188] on button "Load System" at bounding box center [723, 180] width 93 height 32
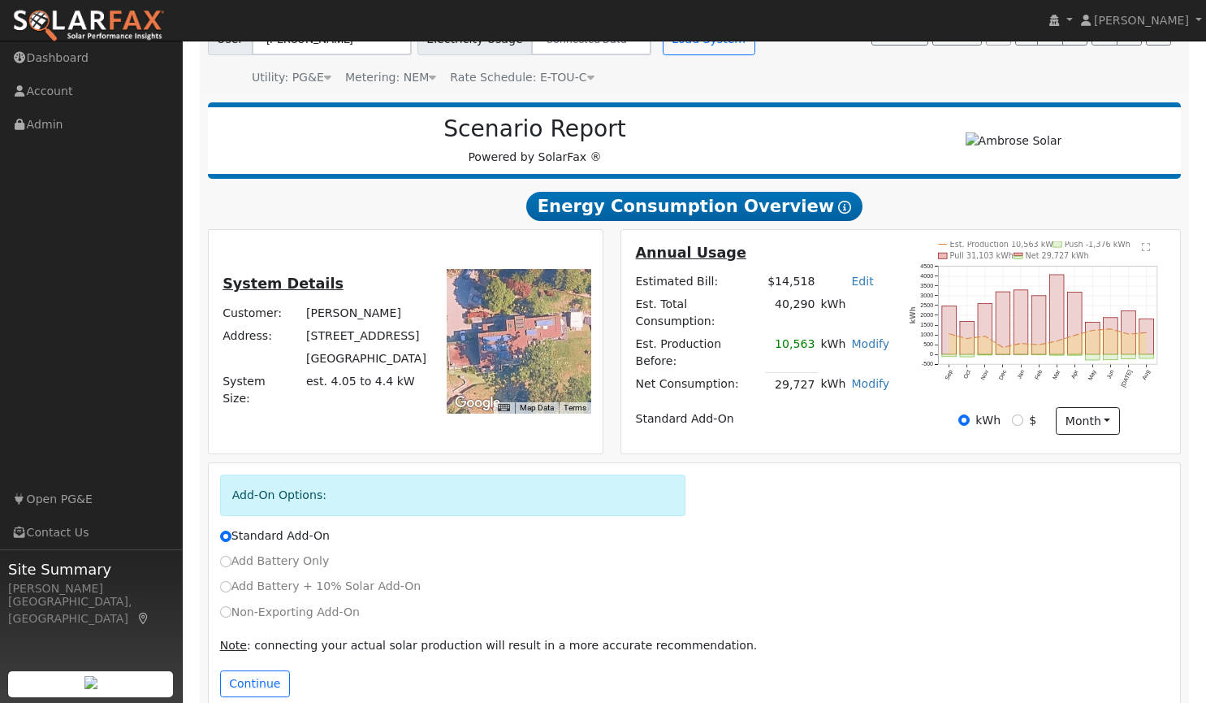
scroll to position [166, 0]
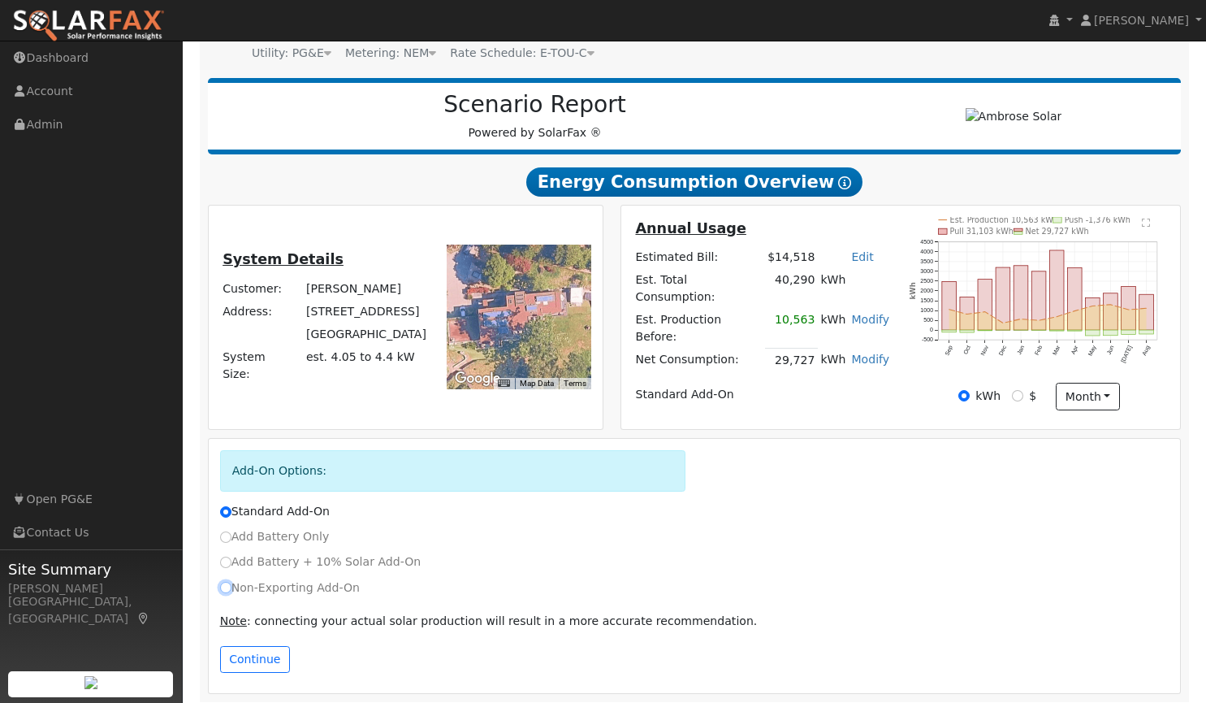
click at [228, 582] on input "Non-Exporting Add-On" at bounding box center [225, 587] width 11 height 11
radio input "true"
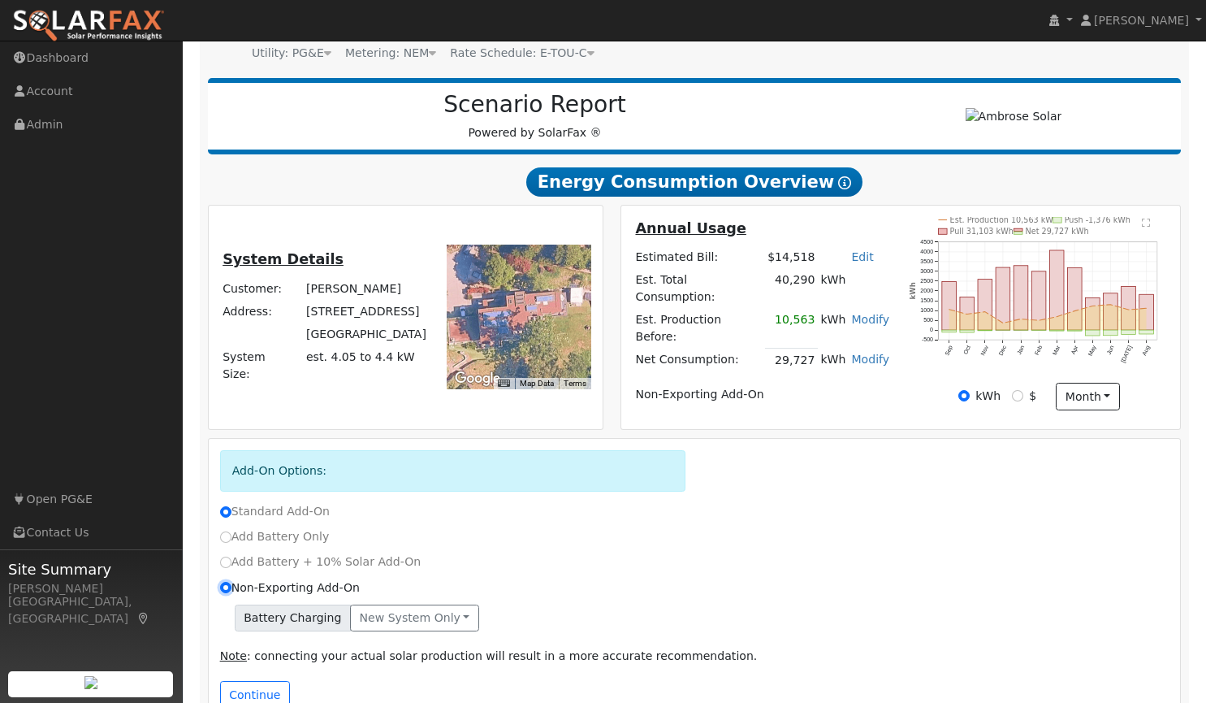
radio input "false"
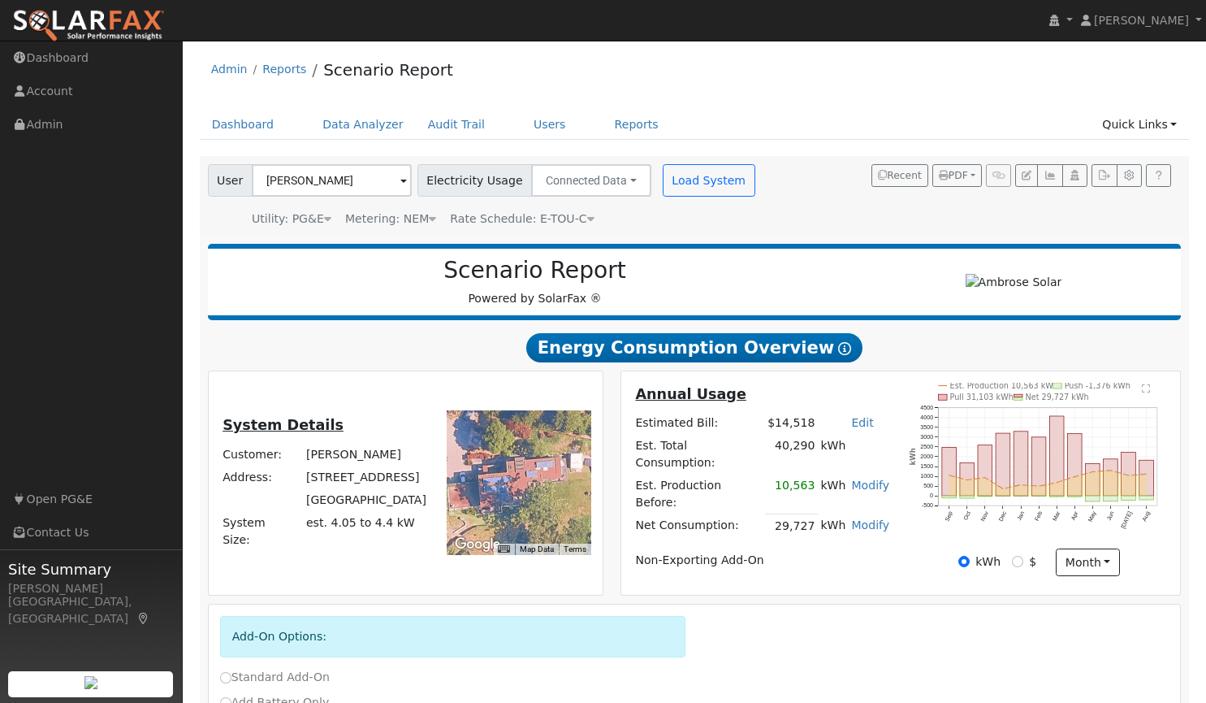
scroll to position [201, 0]
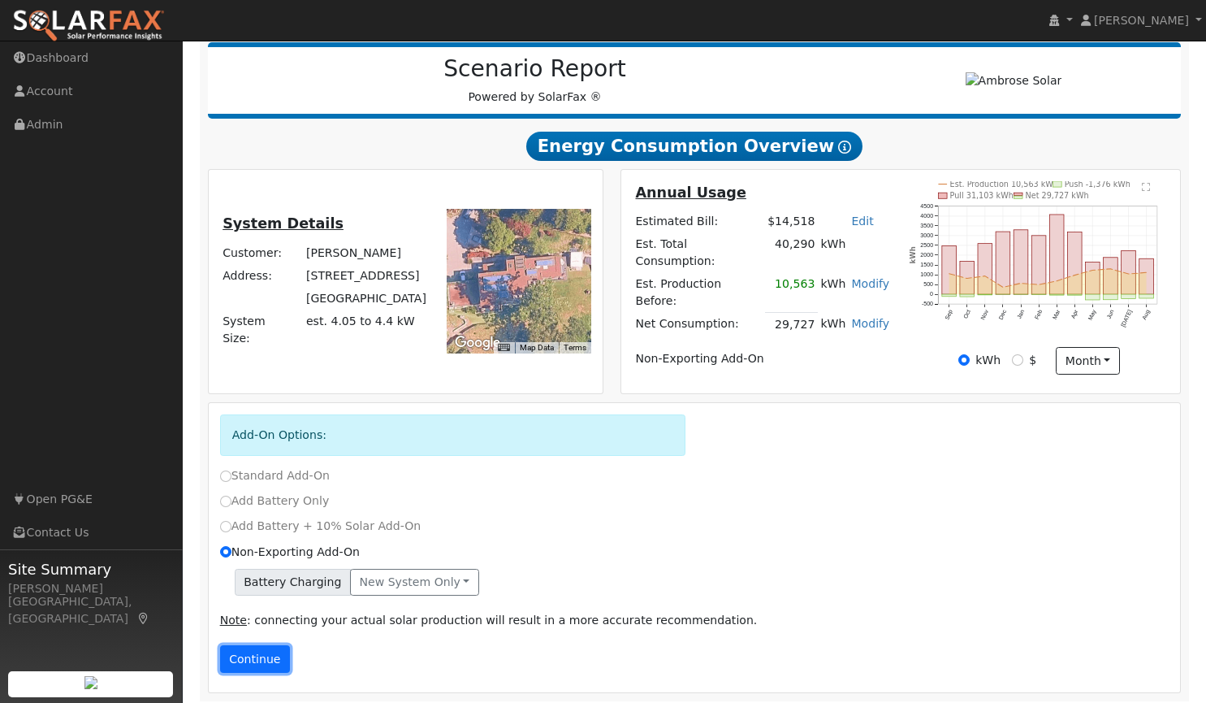
click at [240, 654] on button "Continue" at bounding box center [255, 659] width 70 height 28
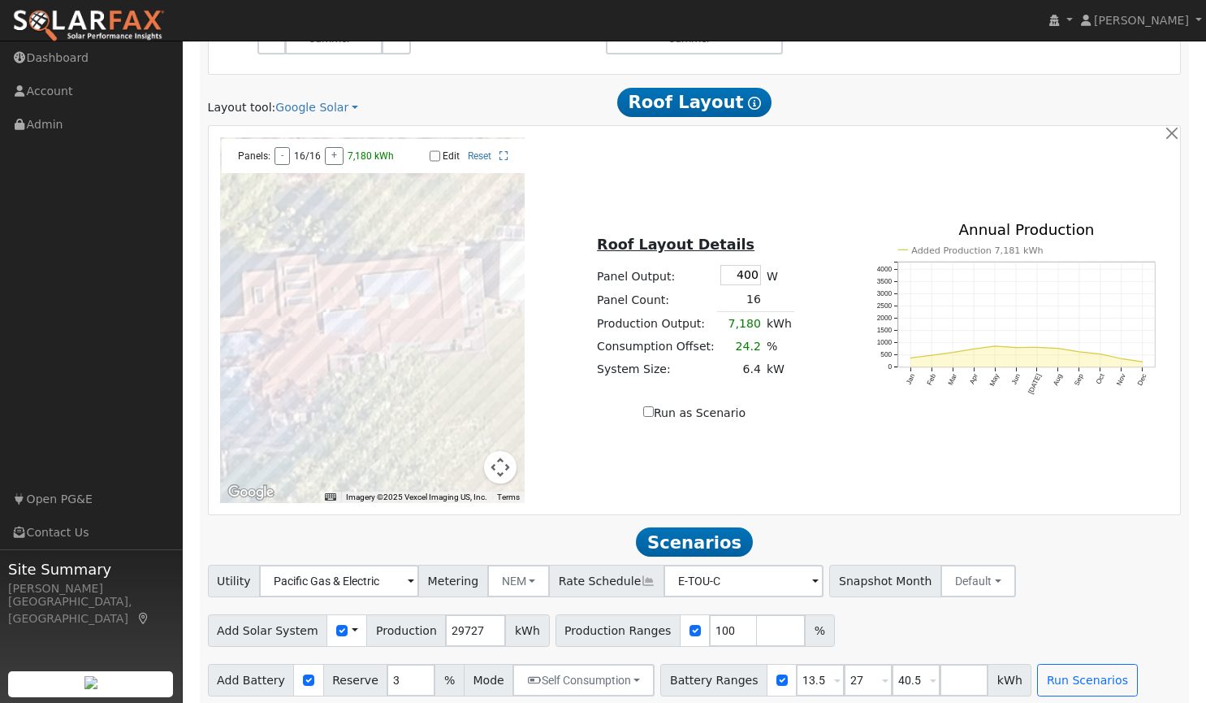
scroll to position [1058, 0]
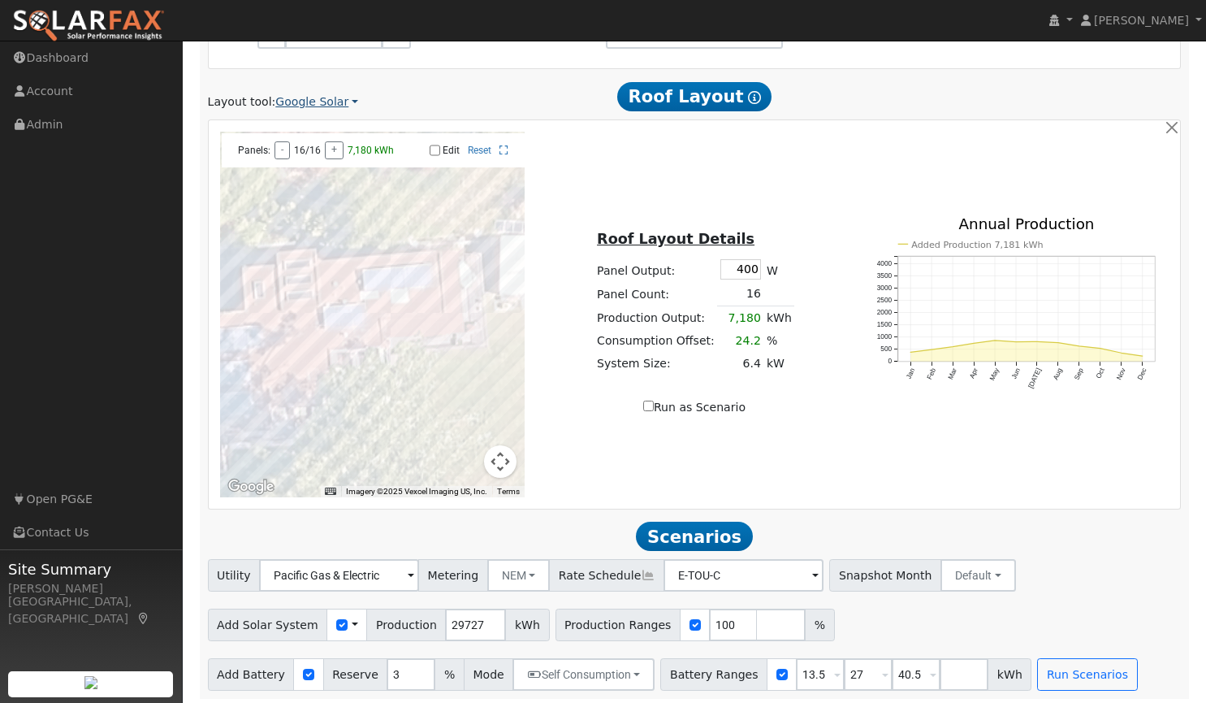
click at [309, 93] on link "Google Solar" at bounding box center [316, 101] width 83 height 17
click at [292, 173] on link "Aurora" at bounding box center [327, 171] width 113 height 23
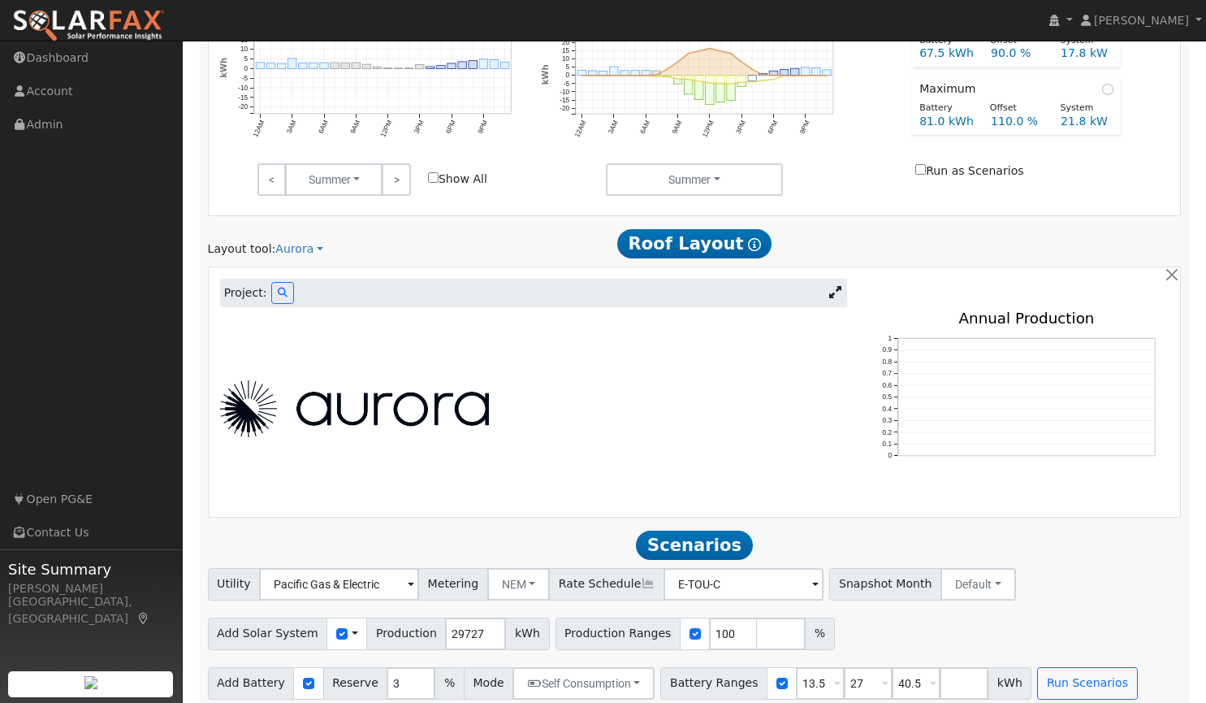
scroll to position [911, 0]
click at [271, 281] on button at bounding box center [282, 292] width 23 height 22
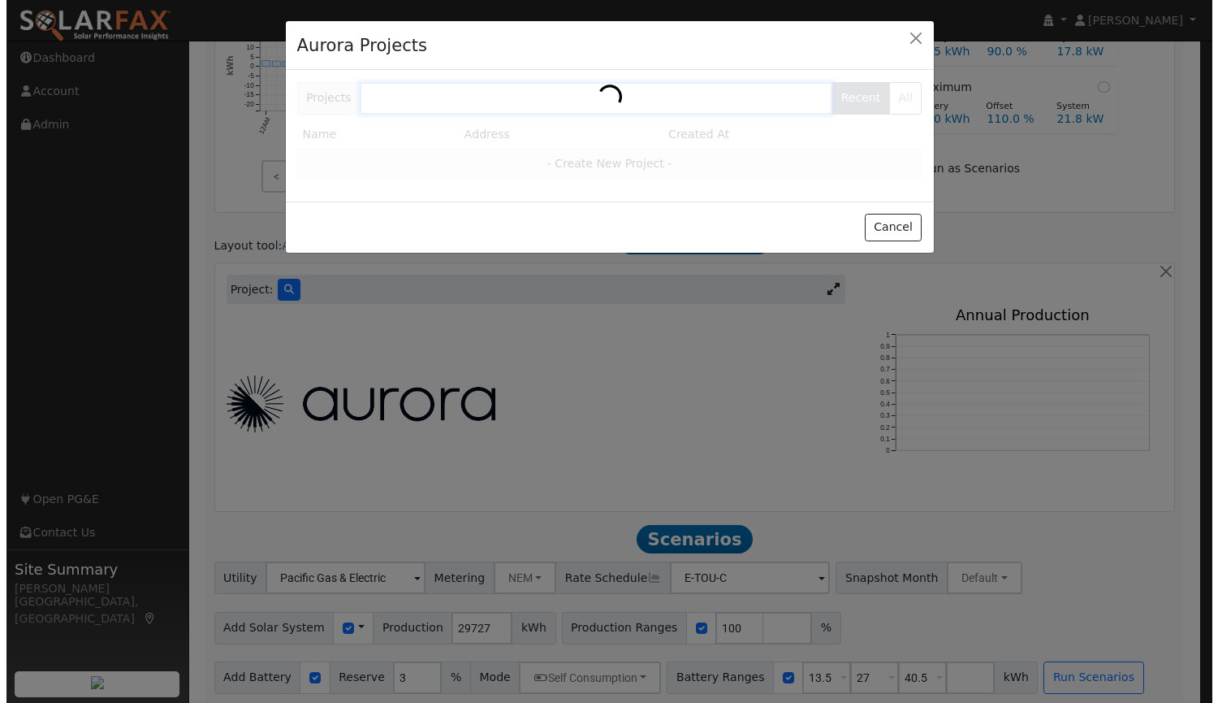
scroll to position [913, 0]
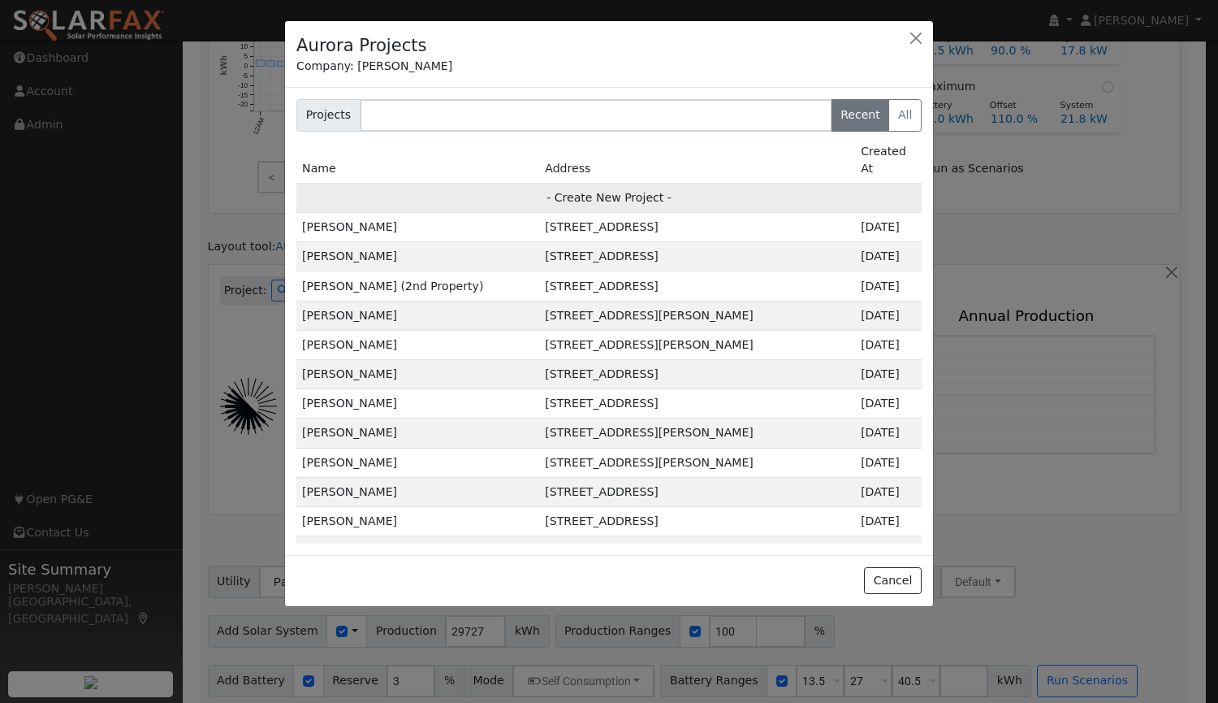
click at [626, 183] on td "- Create New Project -" at bounding box center [609, 197] width 625 height 29
type input "[PERSON_NAME]"
type input "[STREET_ADDRESS]"
type input "[GEOGRAPHIC_DATA]"
type input "CA"
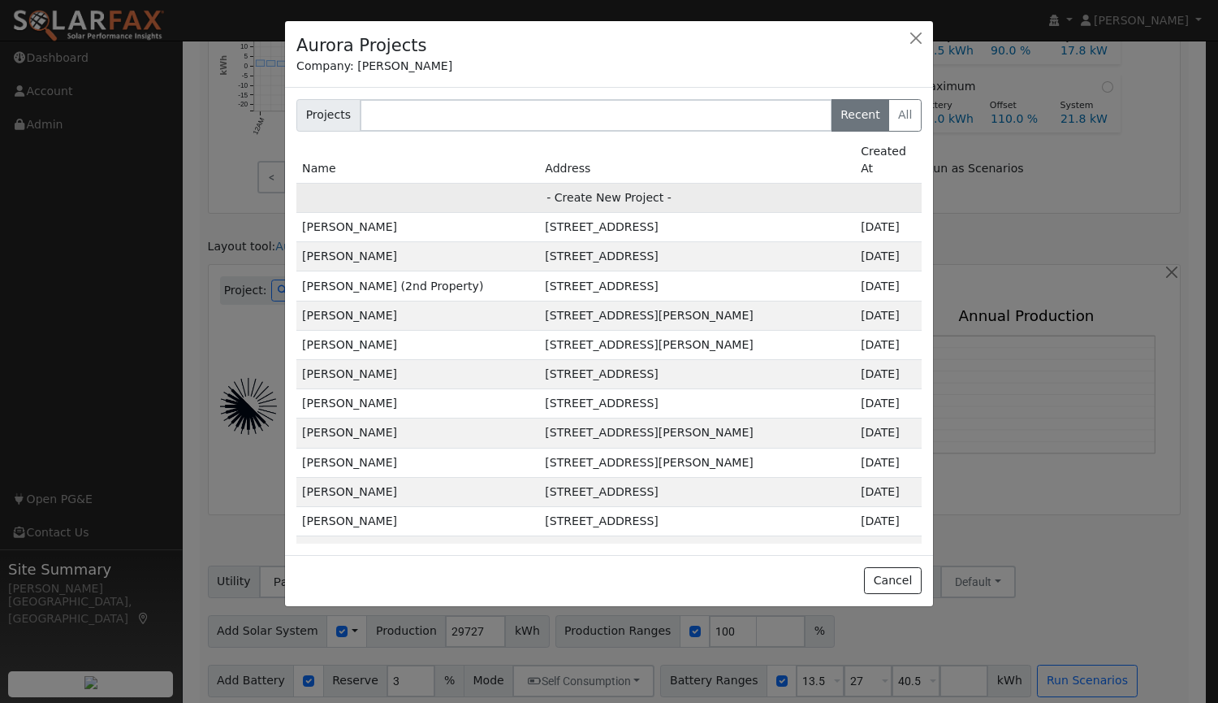
type input "94941"
type input "Design"
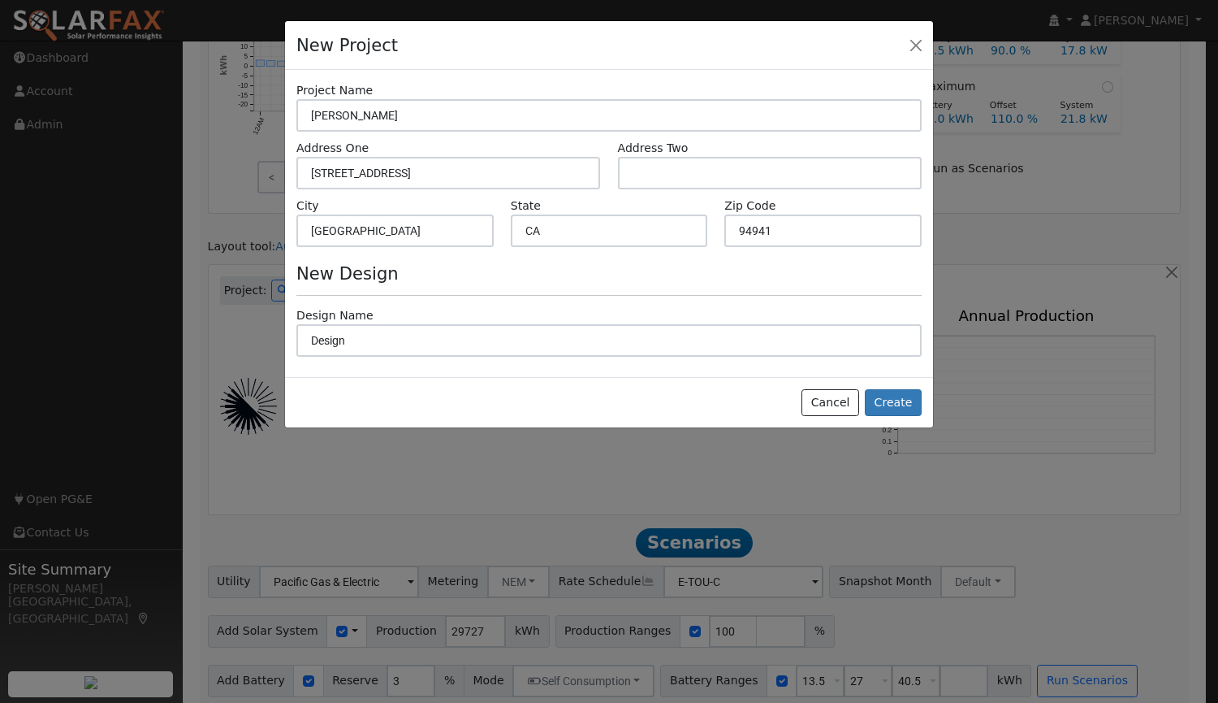
scroll to position [915, 0]
click at [907, 407] on button "Create" at bounding box center [893, 403] width 57 height 28
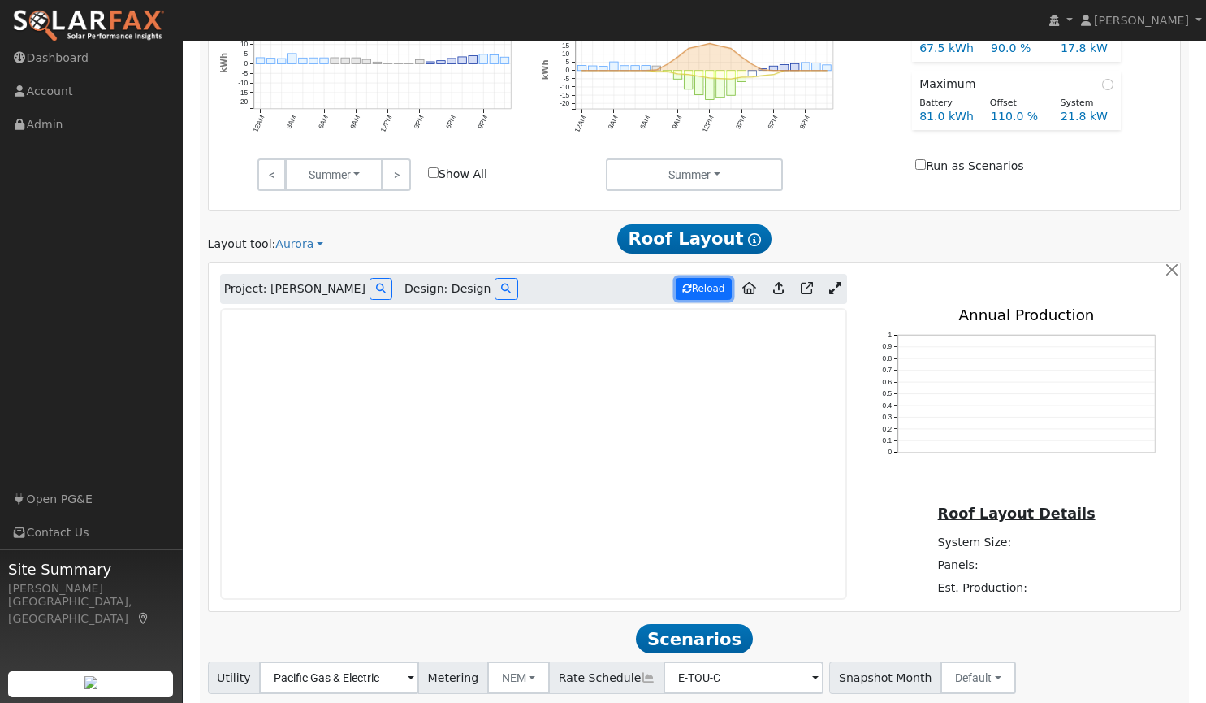
click at [708, 284] on button "Reload" at bounding box center [704, 289] width 56 height 22
click at [839, 282] on icon at bounding box center [835, 288] width 12 height 12
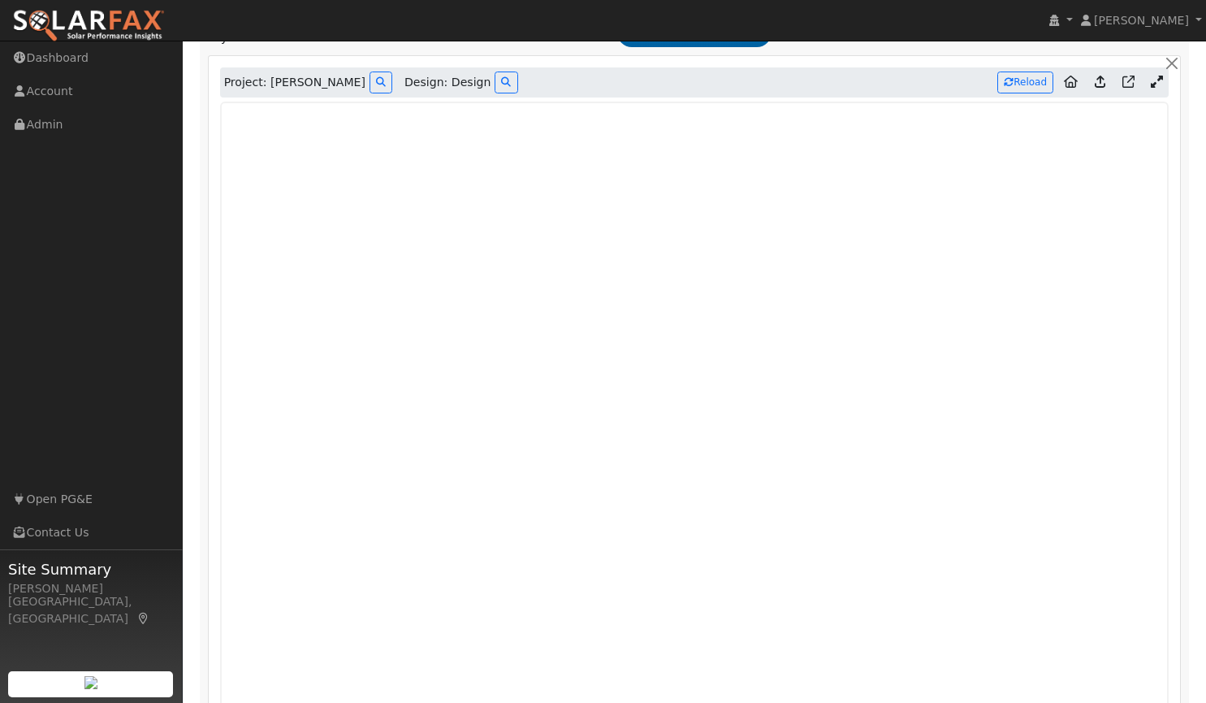
scroll to position [1123, 0]
click at [1025, 71] on button "Reload" at bounding box center [1026, 82] width 56 height 22
type input "26138"
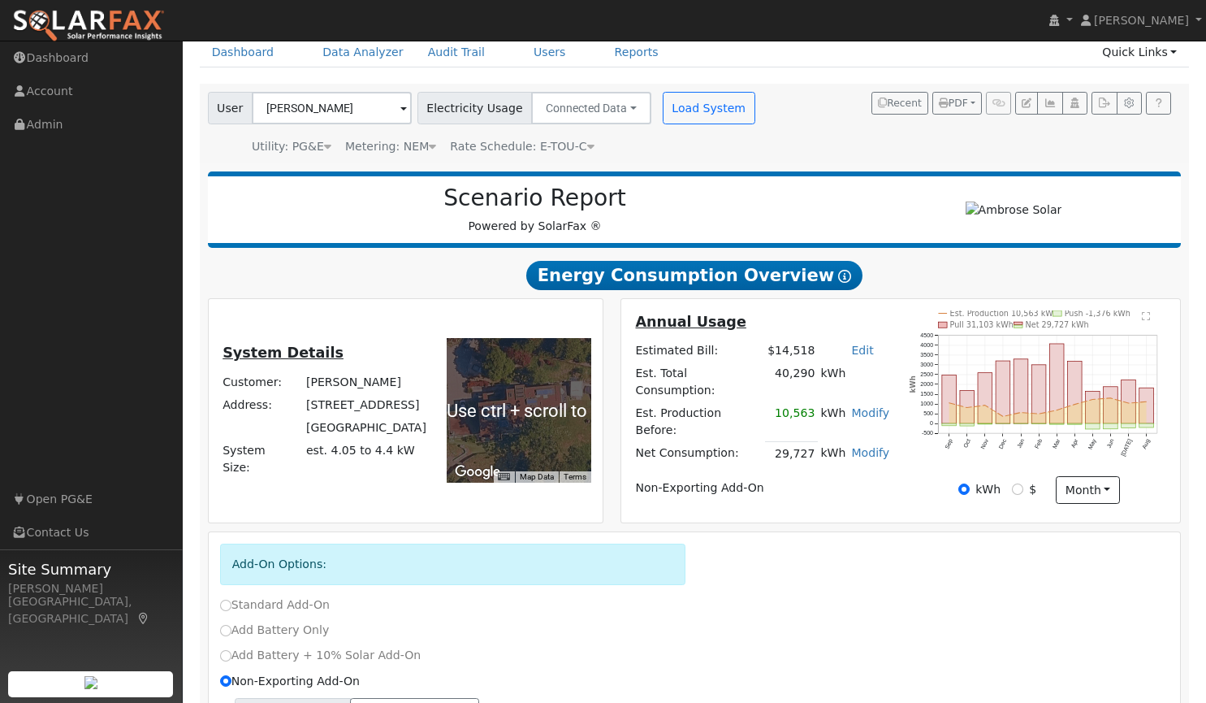
scroll to position [0, 0]
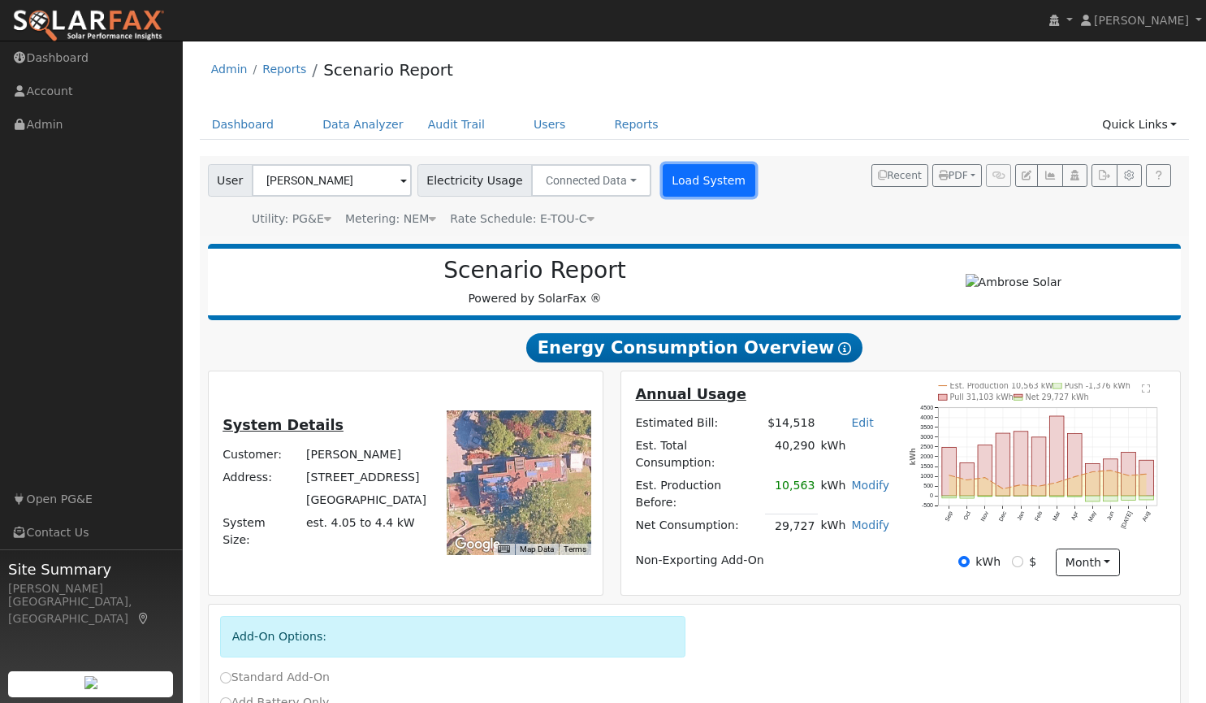
click at [663, 179] on button "Load System" at bounding box center [709, 180] width 93 height 32
radio input "false"
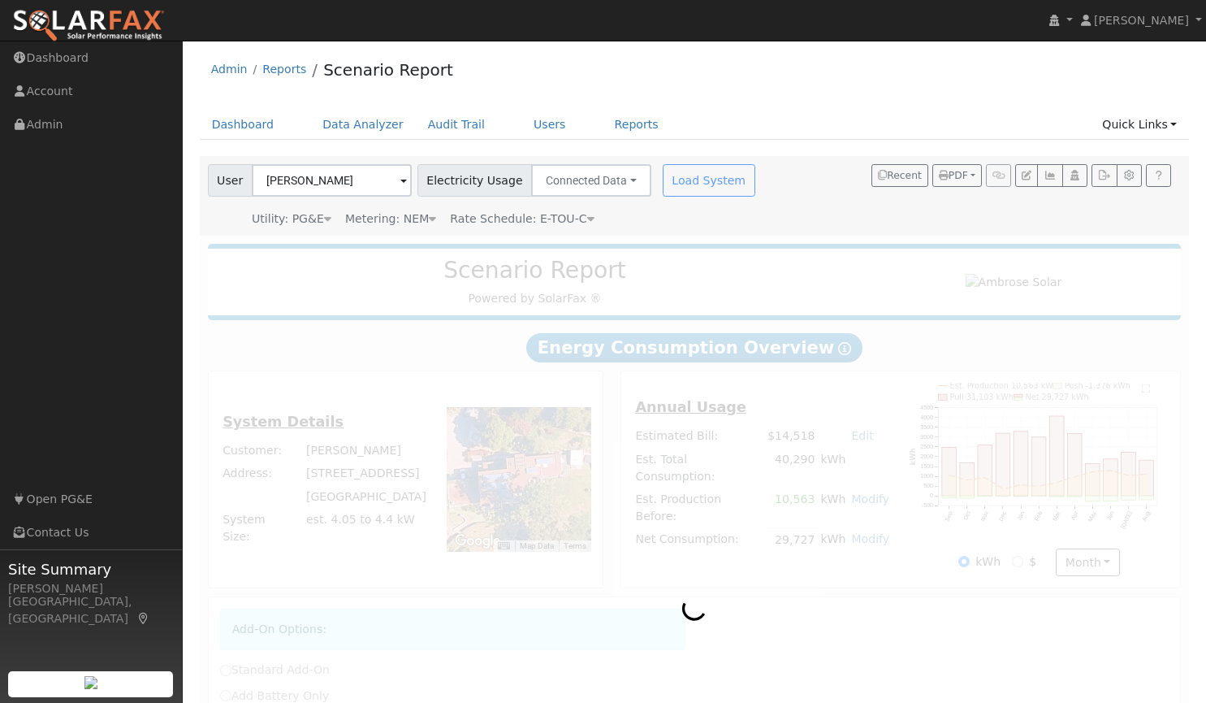
click at [563, 220] on span "Rate Schedule: E-TOU-C" at bounding box center [522, 218] width 144 height 13
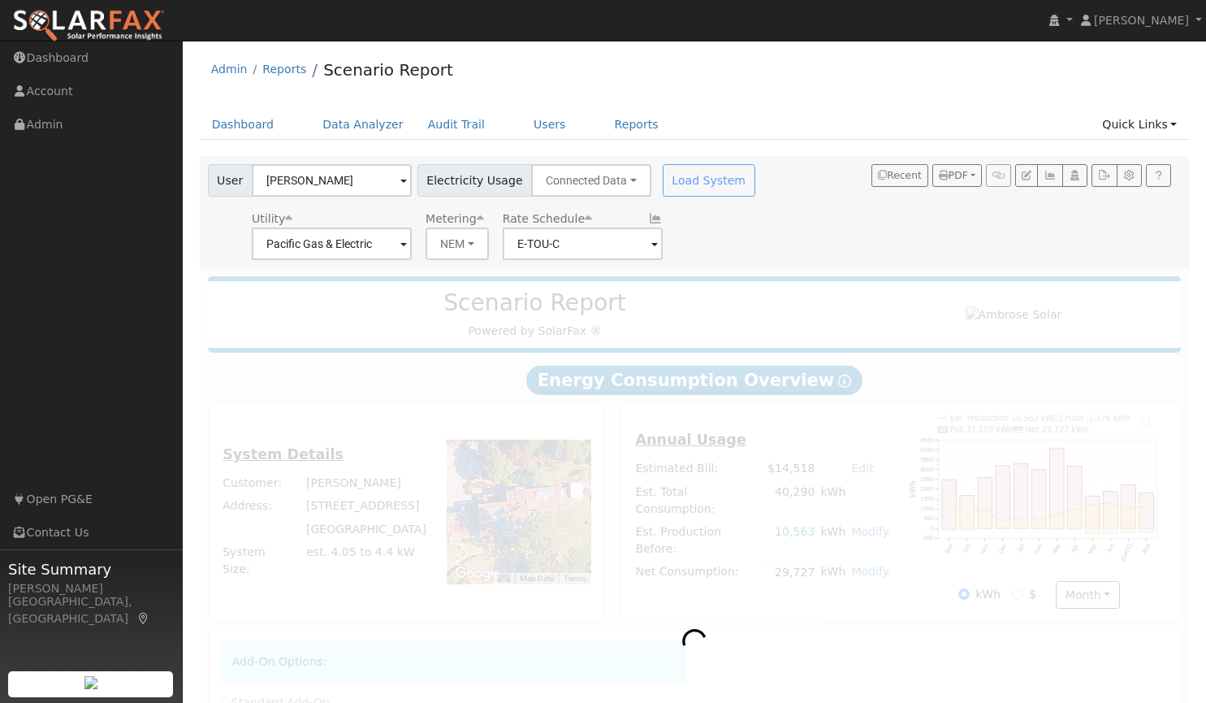
radio input "true"
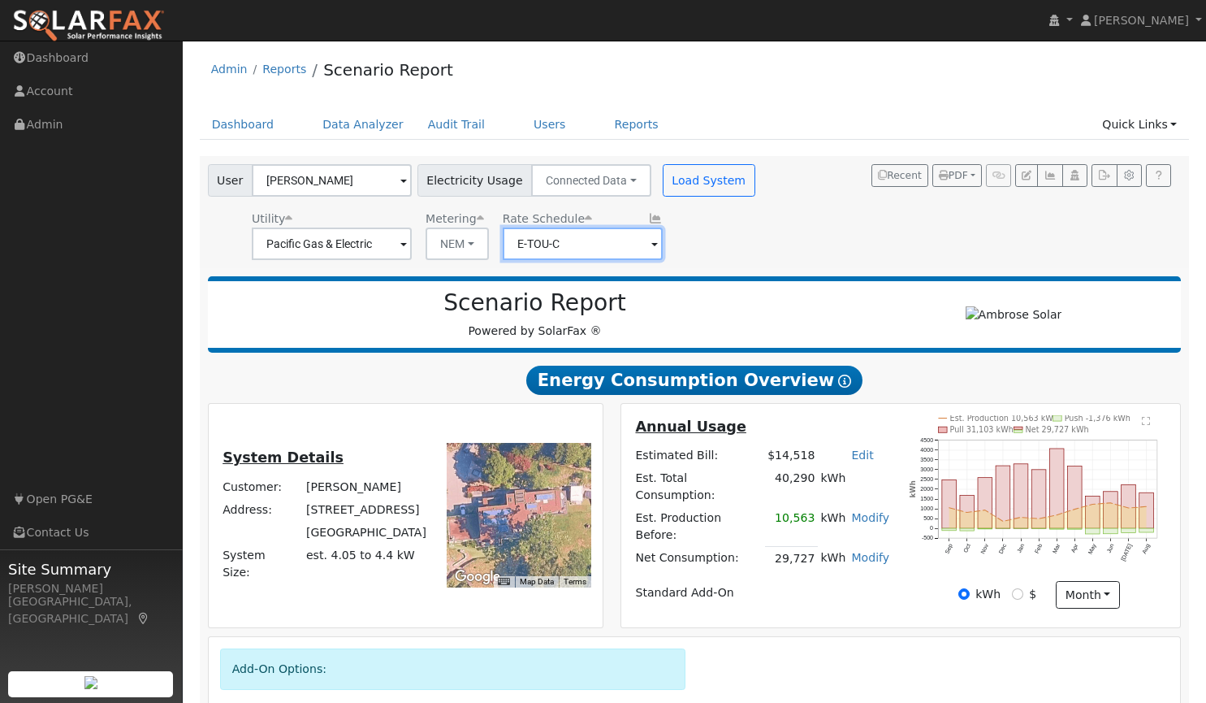
click at [636, 236] on input "E-TOU-C" at bounding box center [583, 243] width 160 height 32
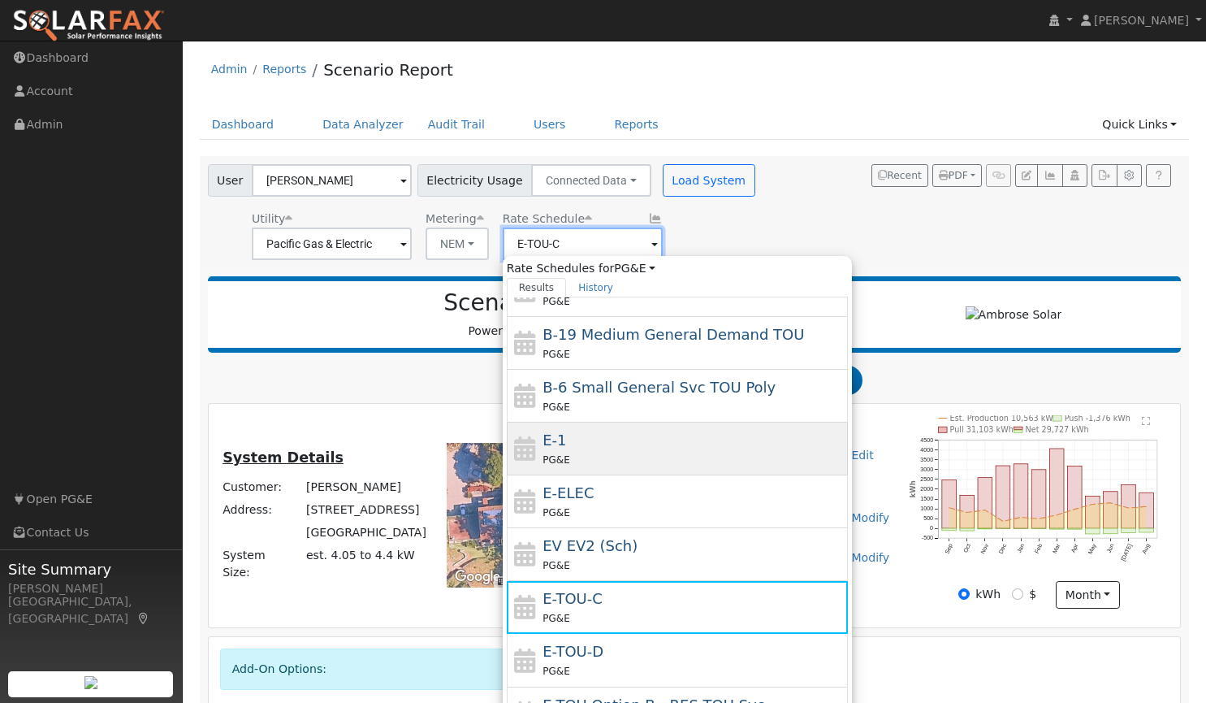
scroll to position [231, 0]
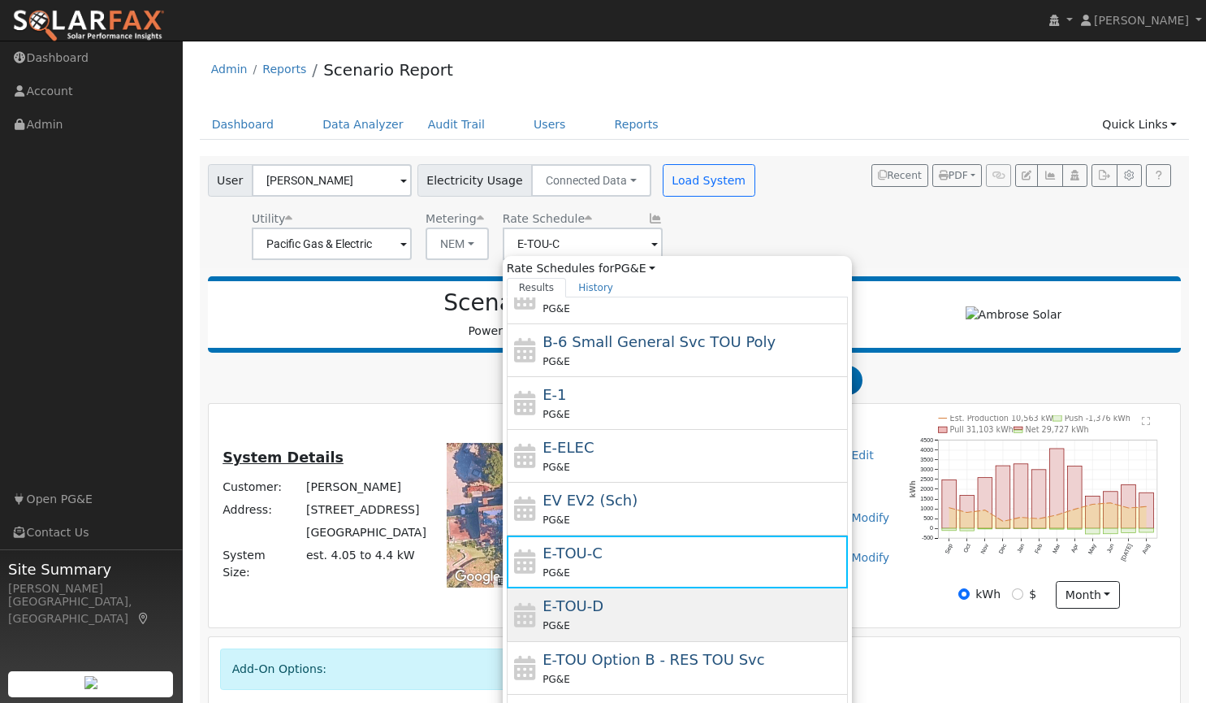
click at [600, 623] on div "PG&E" at bounding box center [693, 625] width 301 height 17
type input "E-TOU-D"
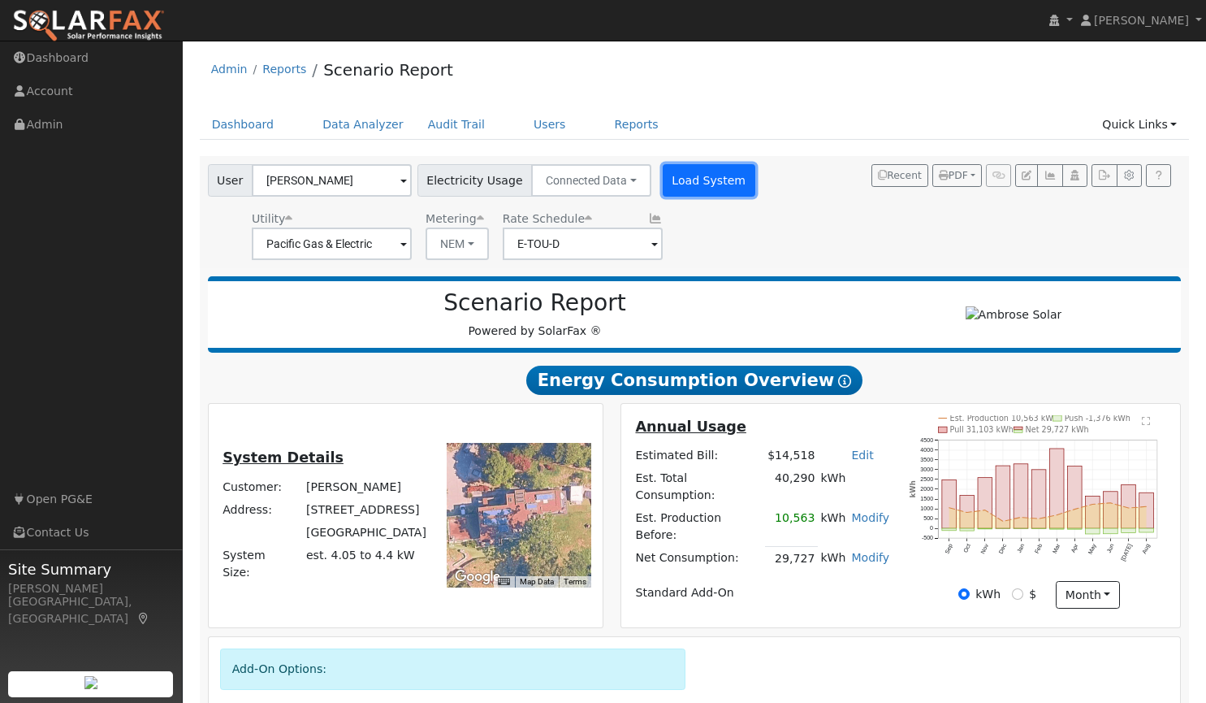
click at [693, 170] on button "Load System" at bounding box center [709, 180] width 93 height 32
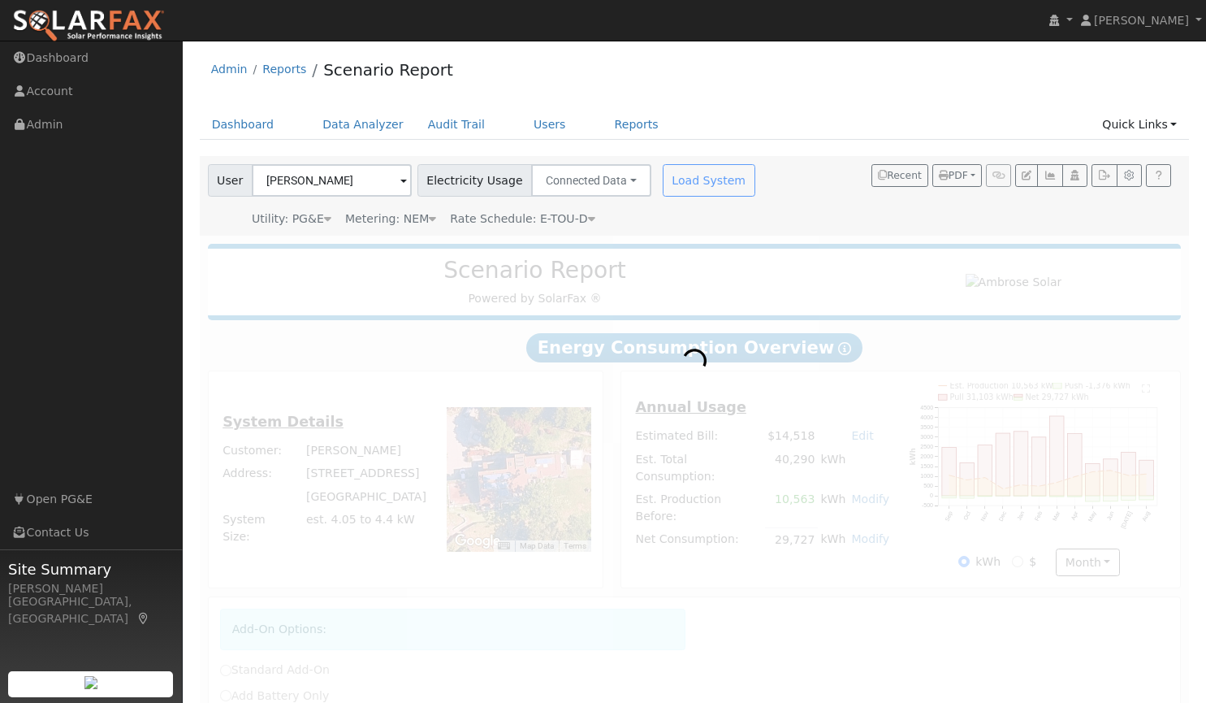
radio input "true"
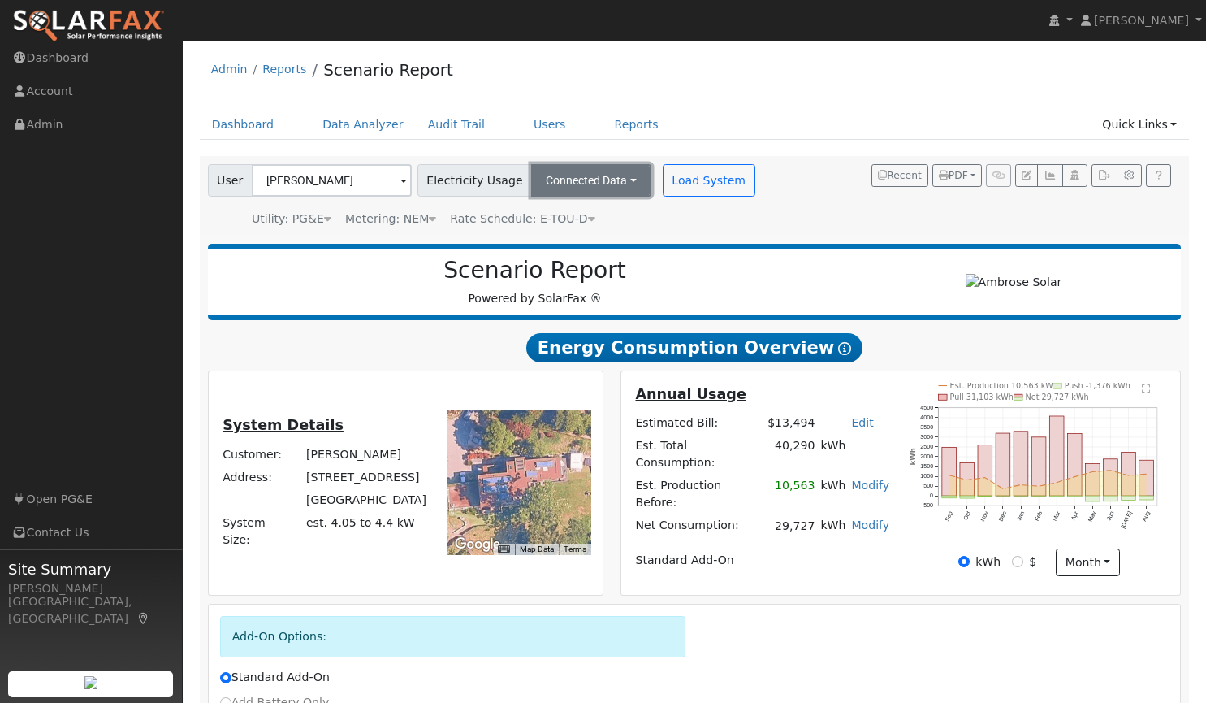
click at [619, 174] on button "Connected Data" at bounding box center [591, 180] width 120 height 32
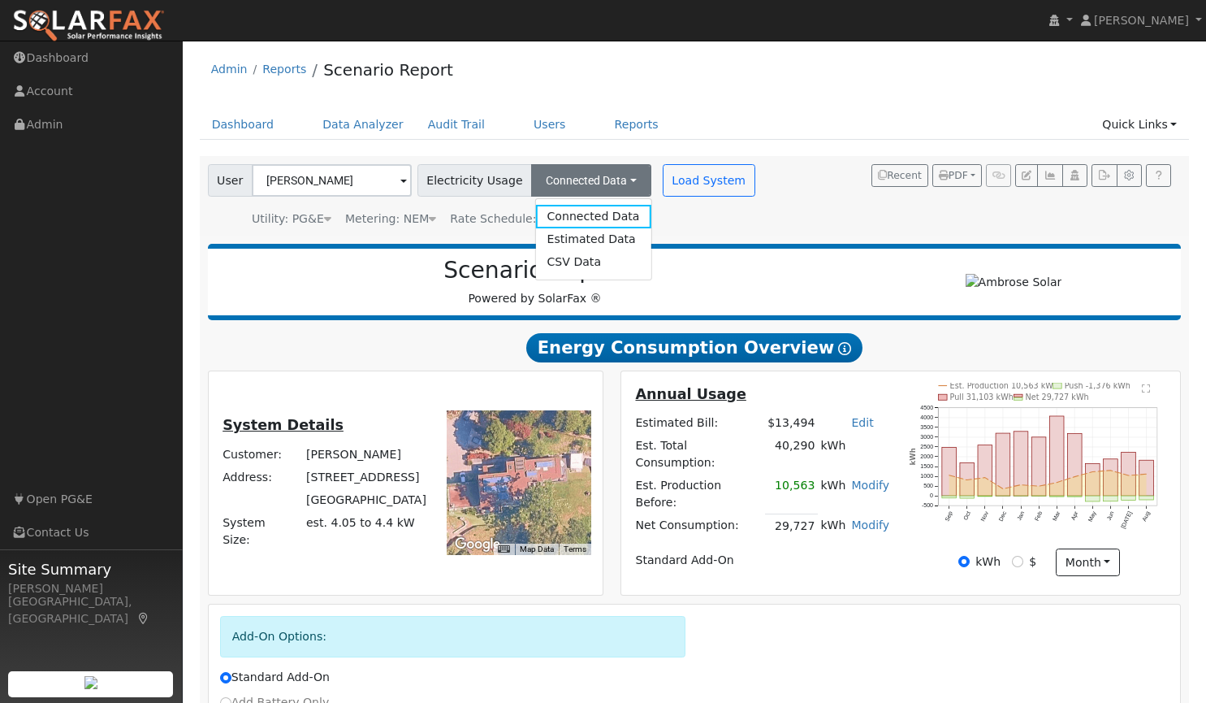
click at [712, 271] on h2 "Scenario Report" at bounding box center [534, 271] width 621 height 28
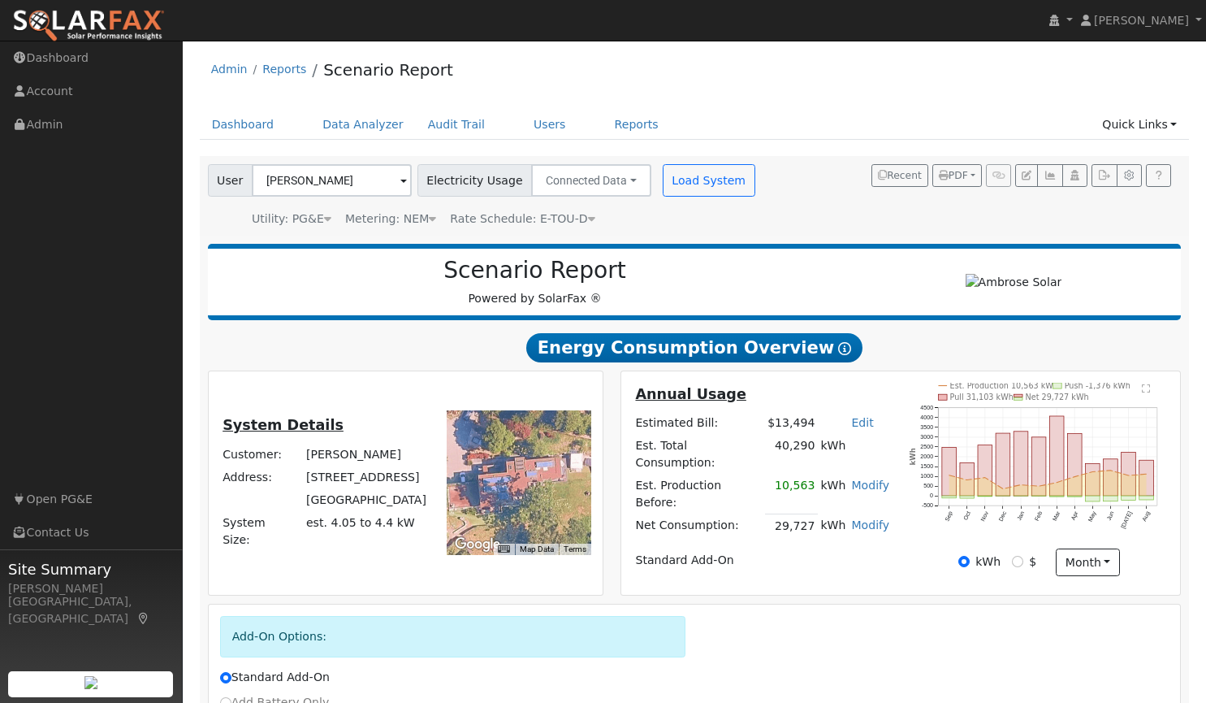
click at [565, 223] on span "Rate Schedule: E-TOU-D" at bounding box center [522, 218] width 145 height 13
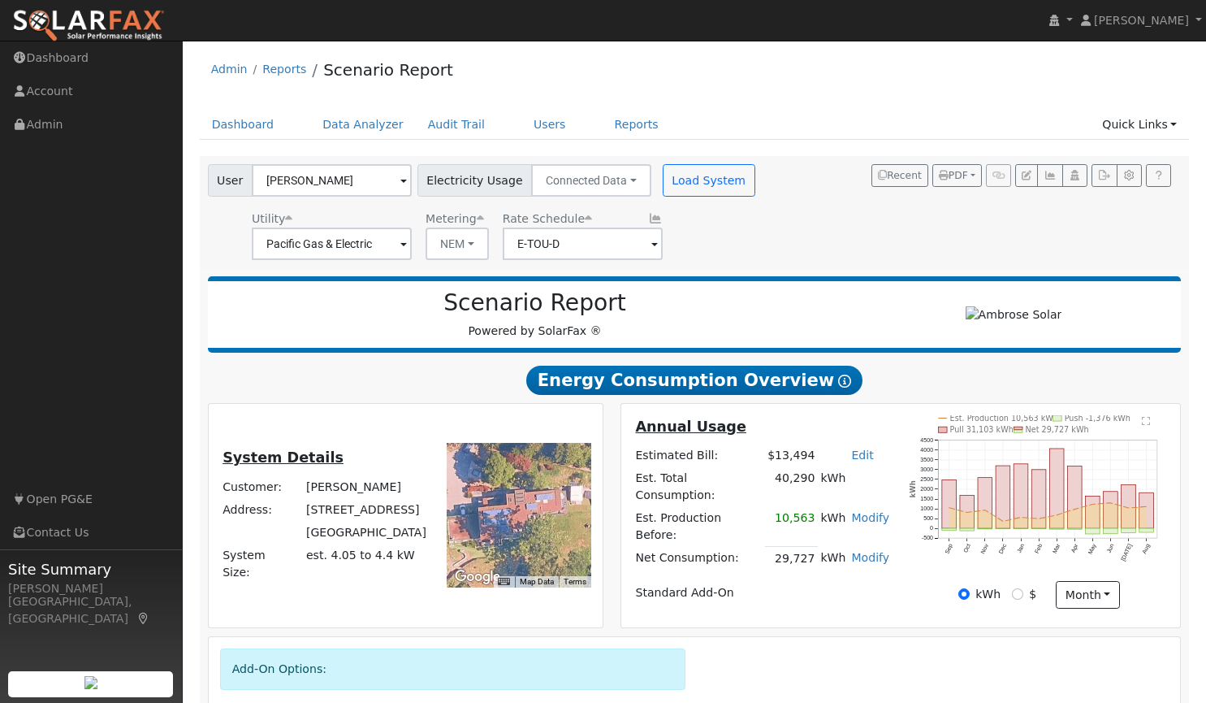
click at [651, 246] on span at bounding box center [654, 245] width 6 height 19
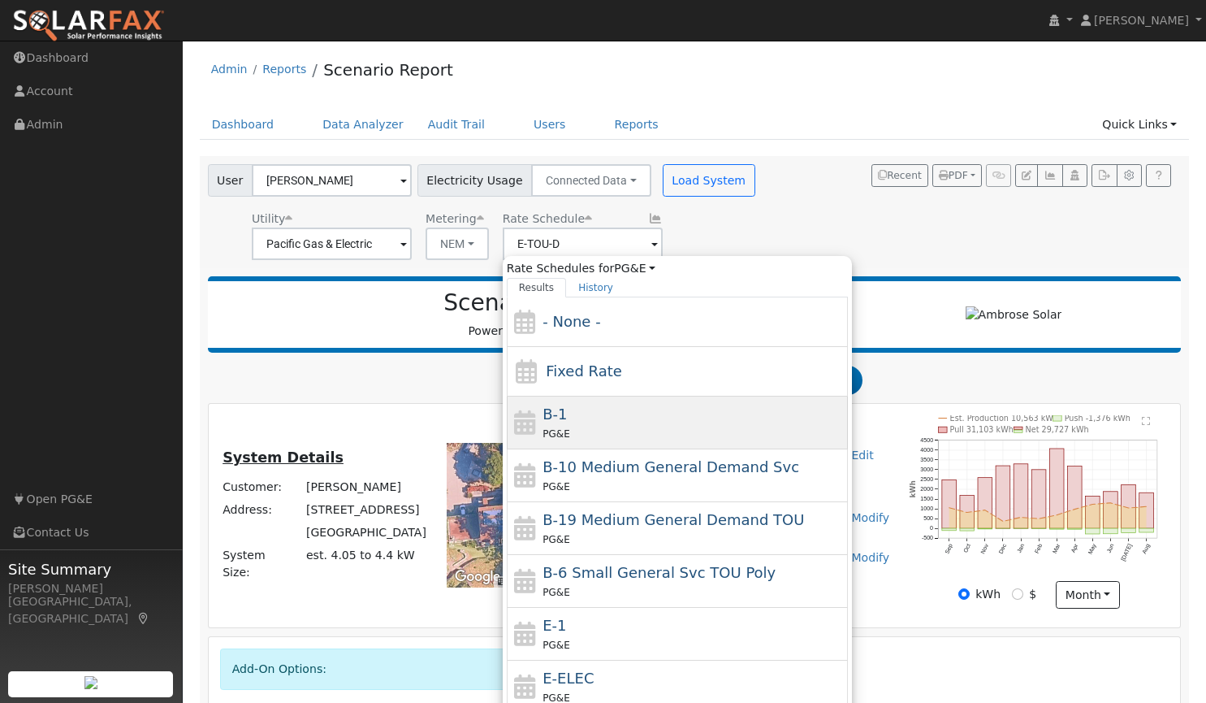
click at [620, 426] on div "PG&E" at bounding box center [693, 433] width 301 height 17
type input "B-1"
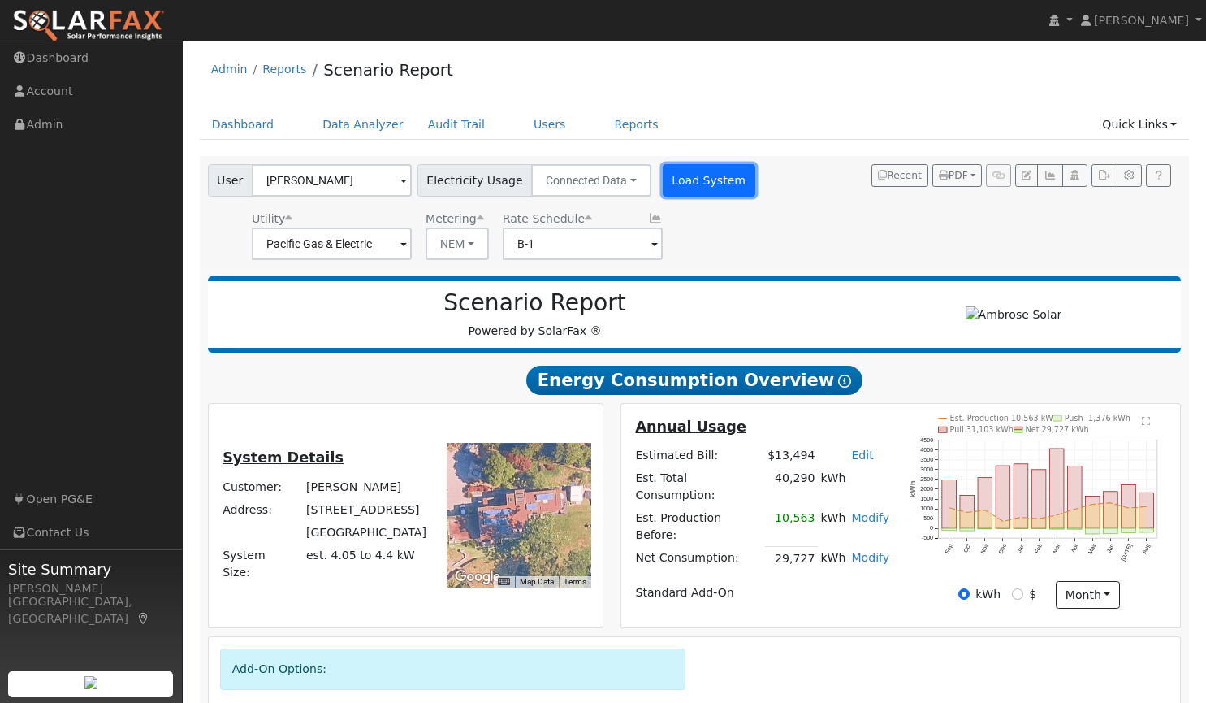
click at [690, 174] on button "Load System" at bounding box center [709, 180] width 93 height 32
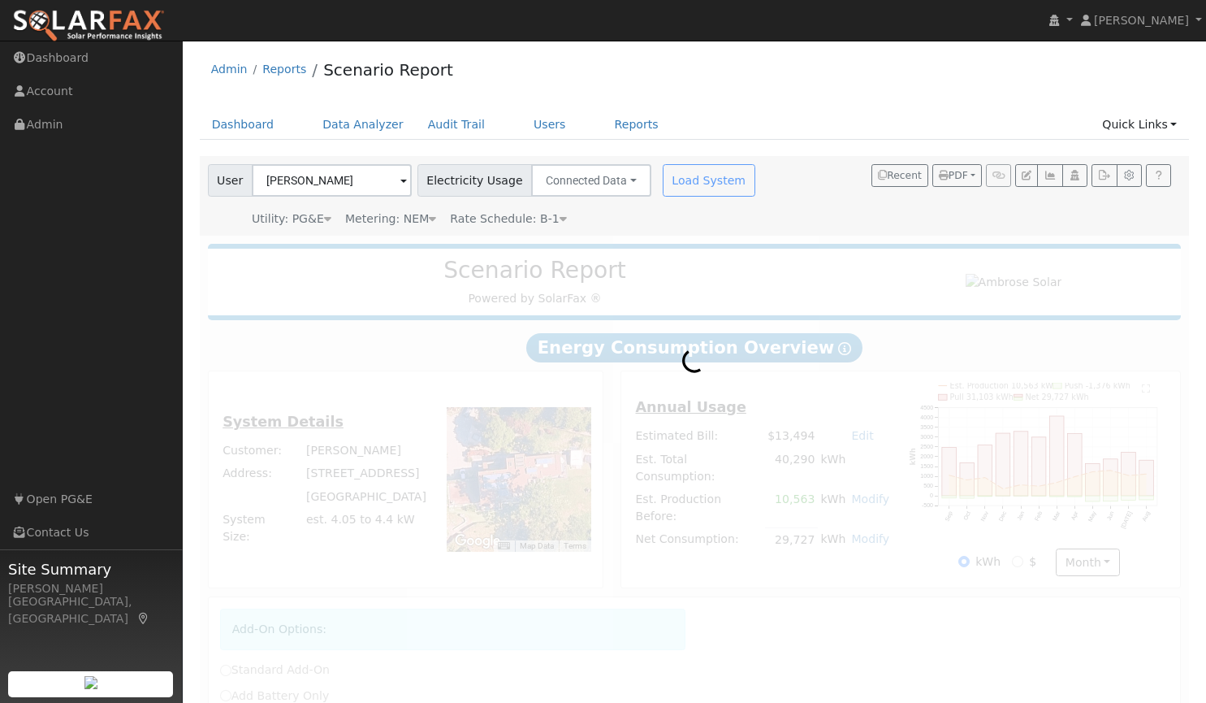
radio input "true"
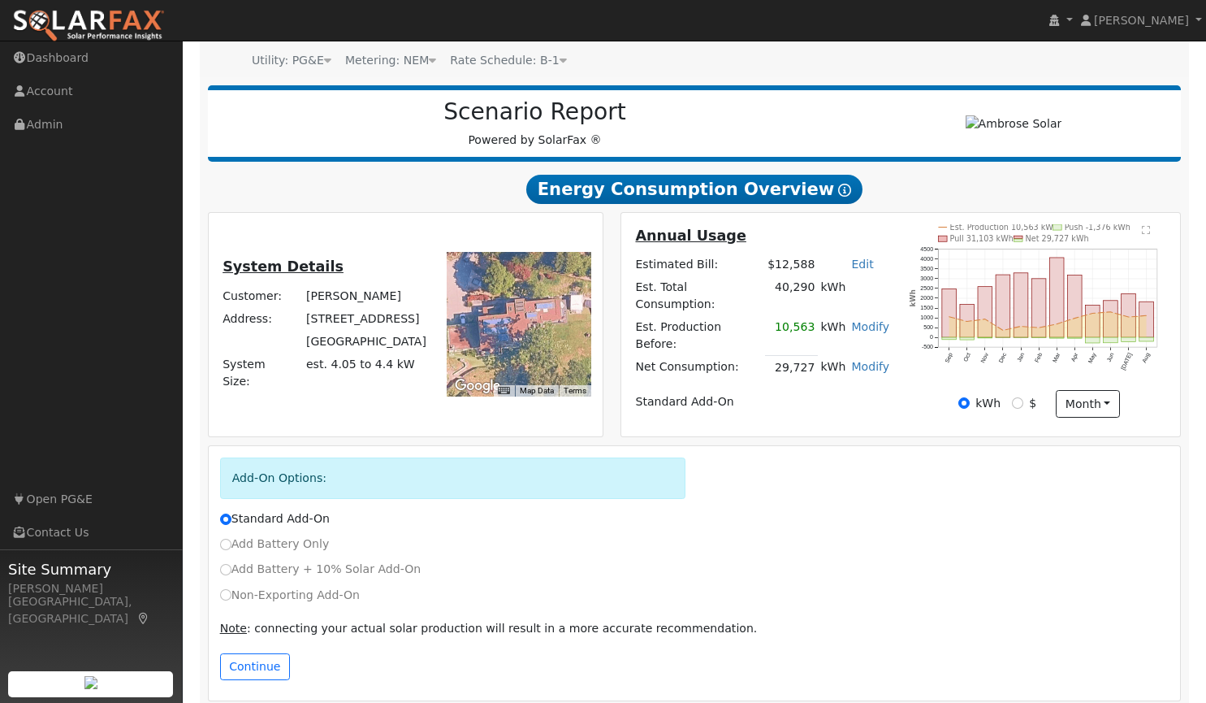
scroll to position [159, 0]
click at [223, 591] on input "Non-Exporting Add-On" at bounding box center [225, 593] width 11 height 11
radio input "true"
radio input "false"
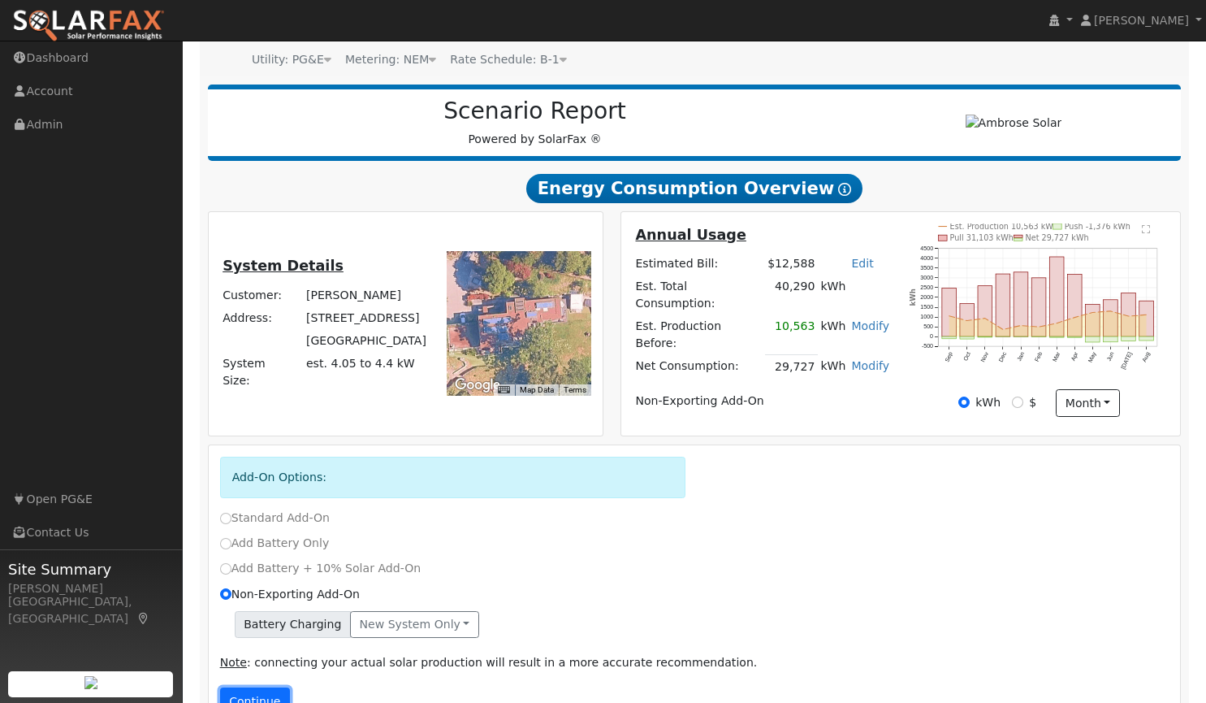
click at [253, 693] on button "Continue" at bounding box center [255, 701] width 70 height 28
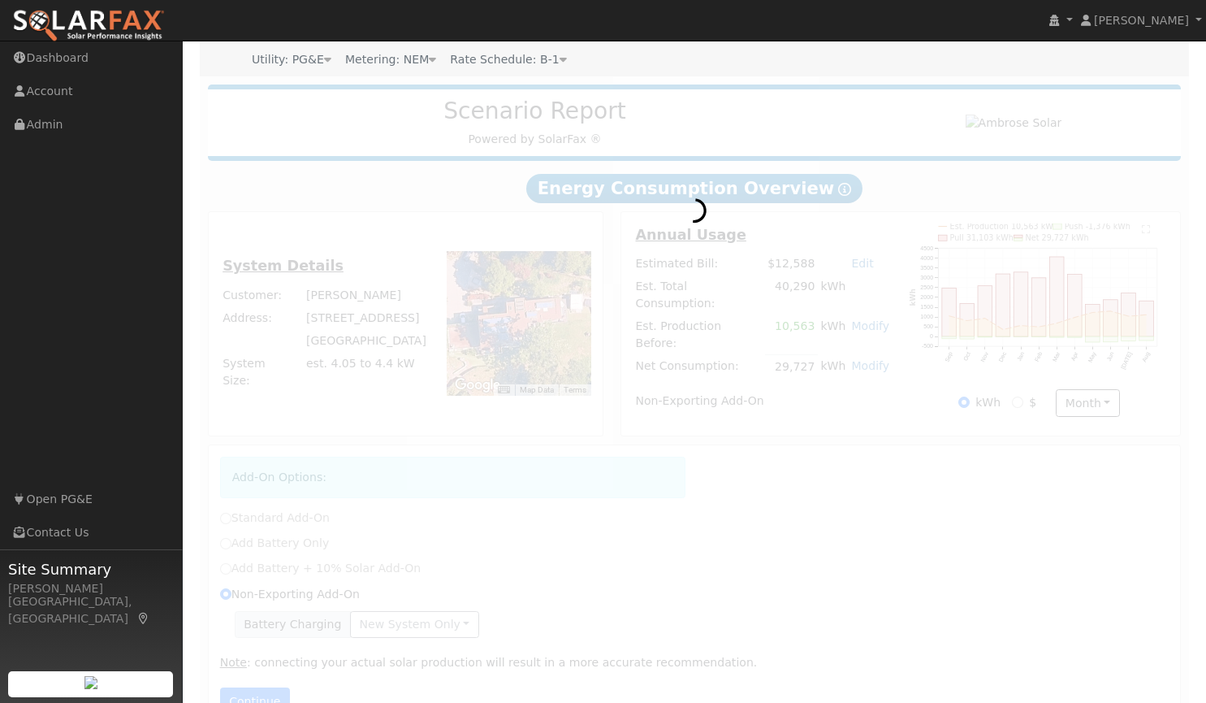
click at [253, 693] on div at bounding box center [695, 409] width 990 height 667
click at [417, 617] on div at bounding box center [695, 409] width 990 height 667
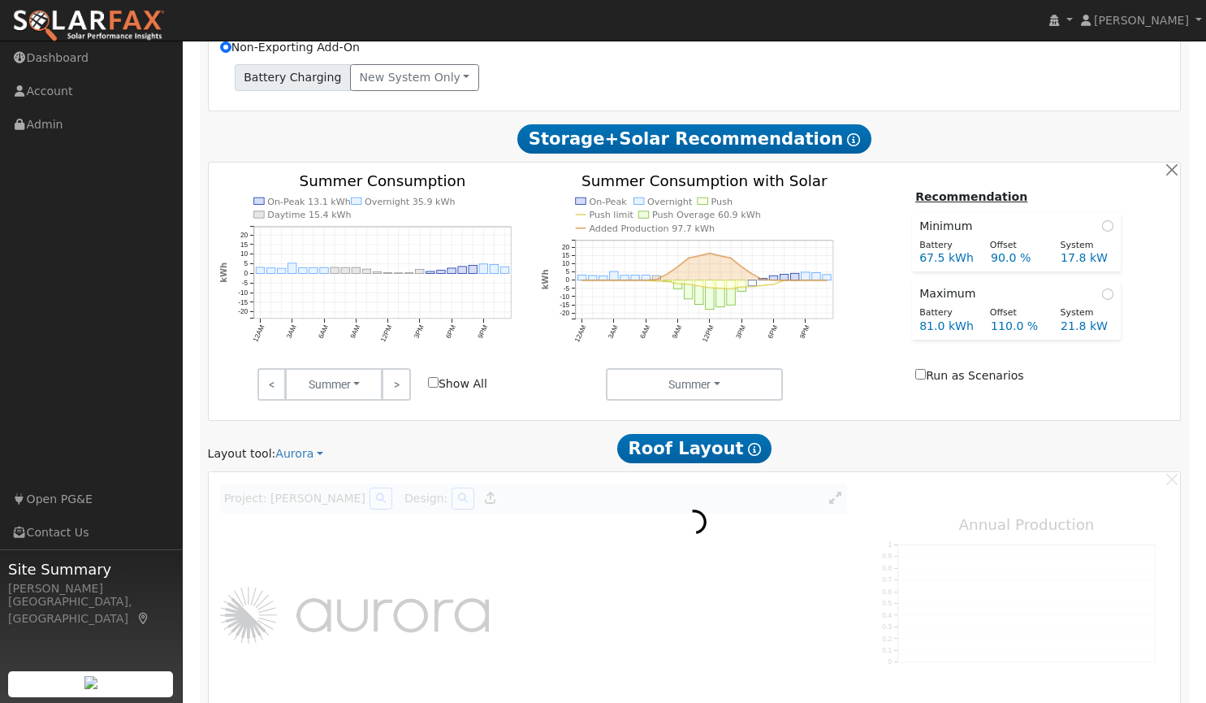
scroll to position [716, 0]
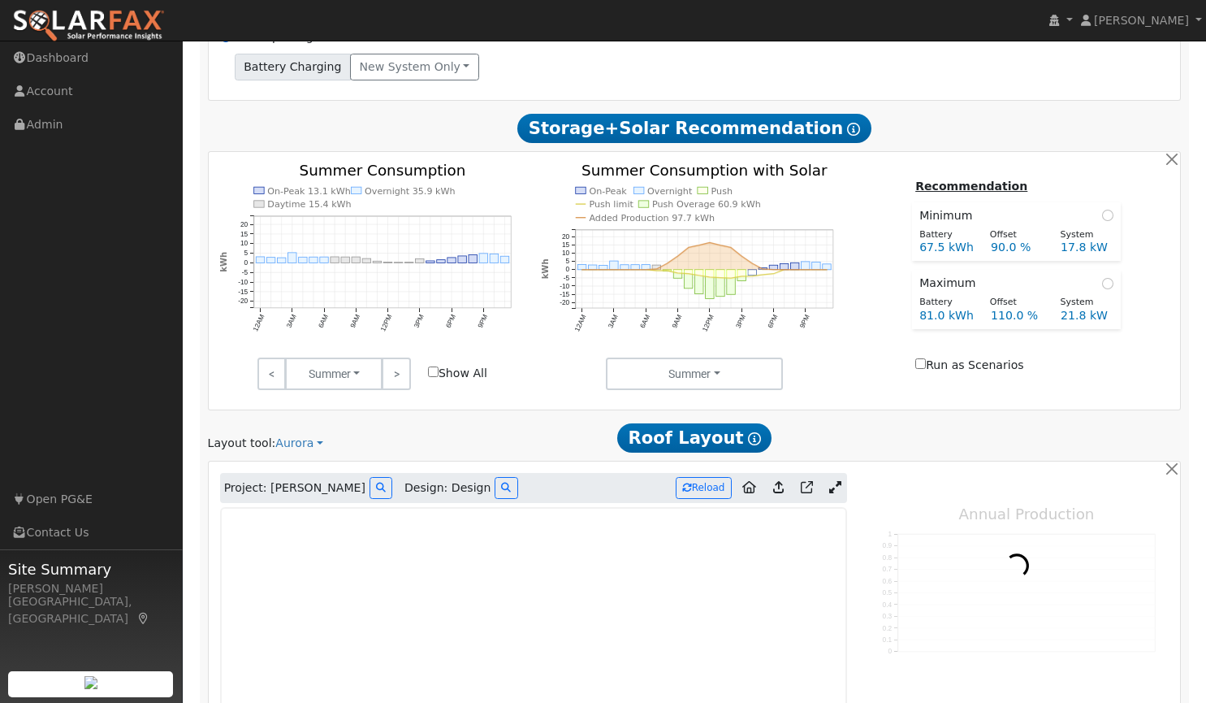
type input "26138"
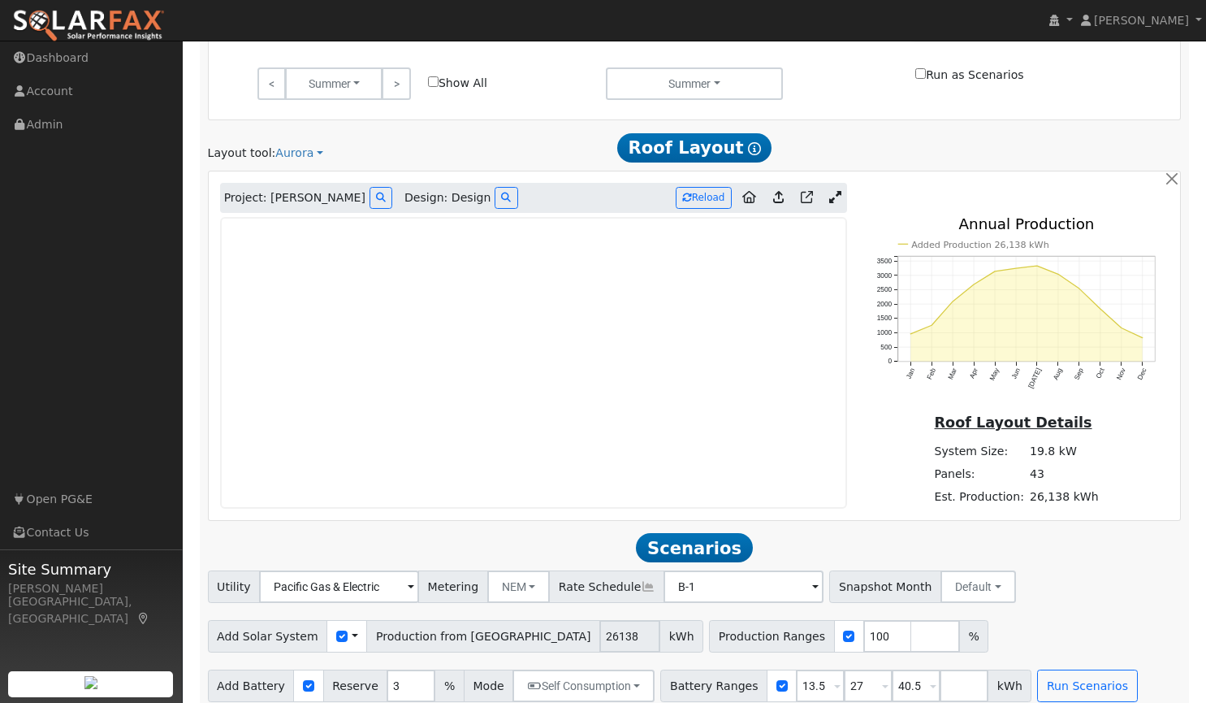
scroll to position [1018, 0]
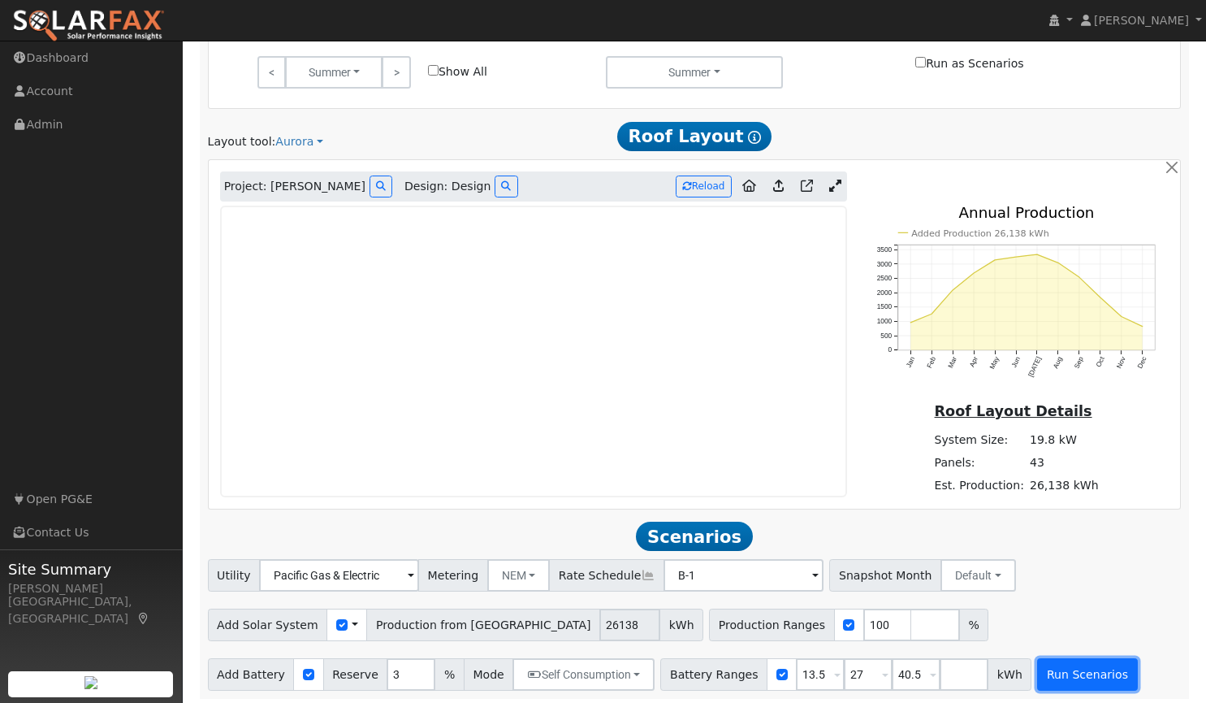
click at [1057, 683] on button "Run Scenarios" at bounding box center [1087, 674] width 100 height 32
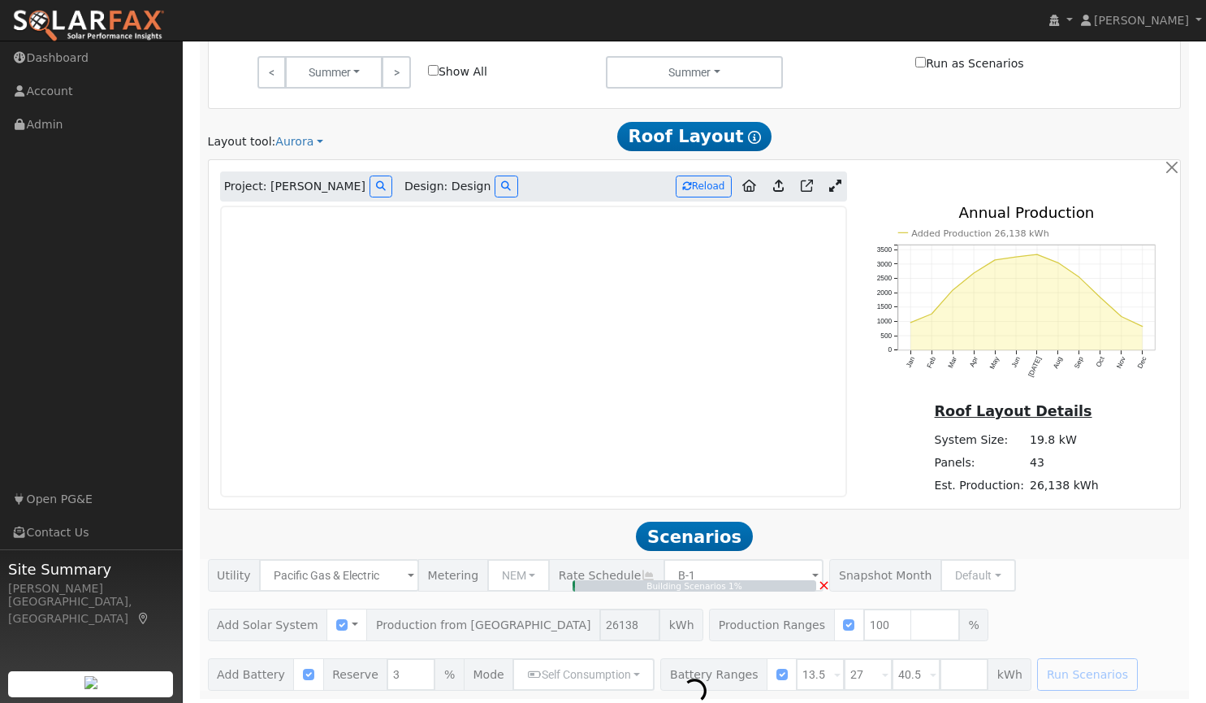
type input "17.4"
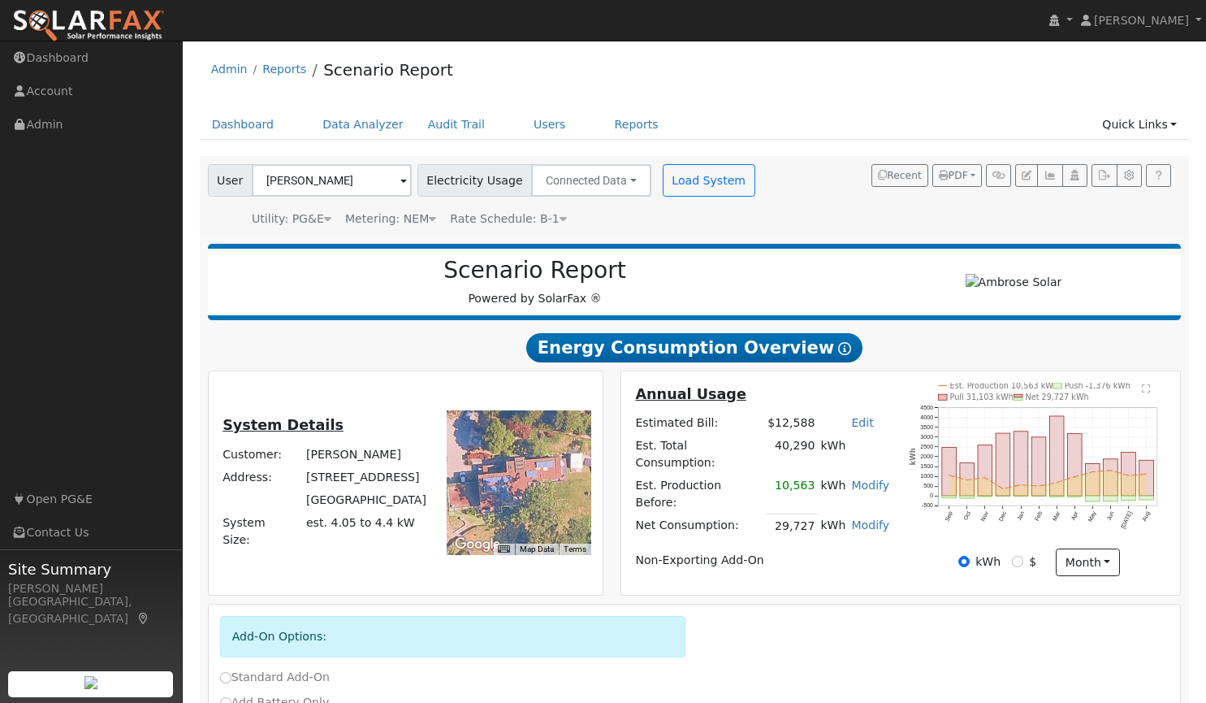
scroll to position [0, 0]
